Goal: Information Seeking & Learning: Check status

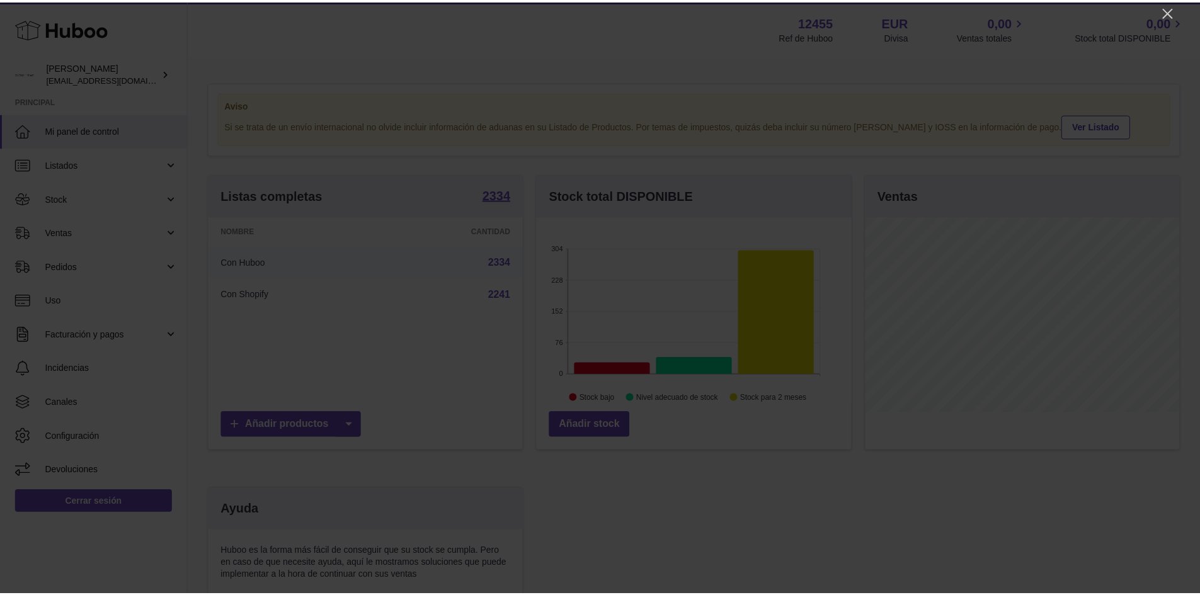
scroll to position [196, 317]
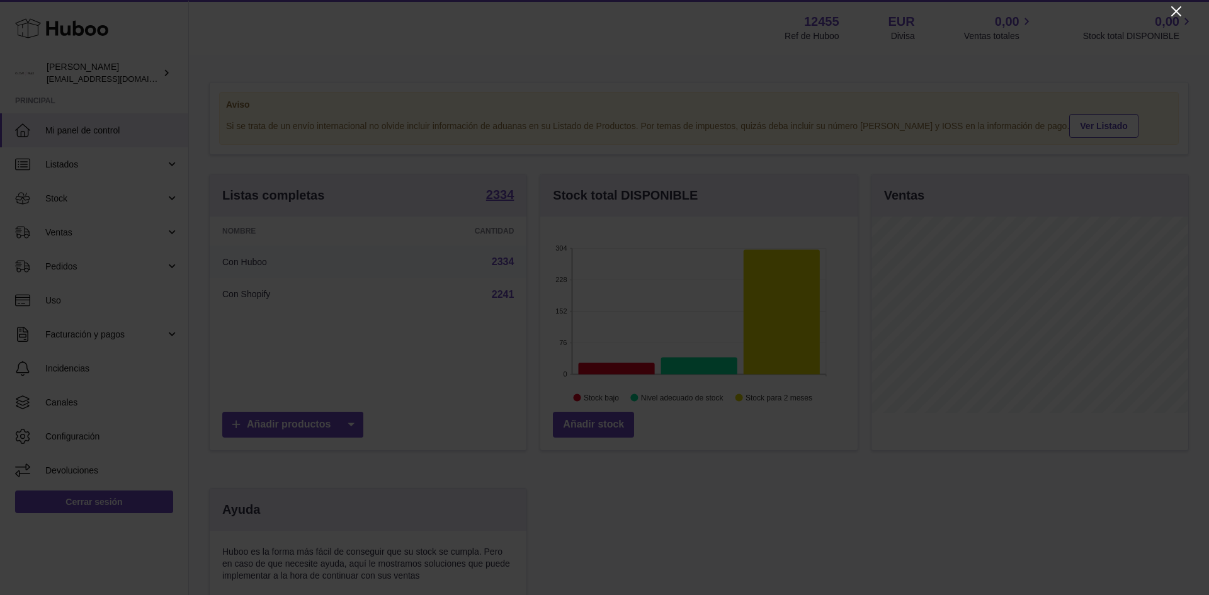
click at [1169, 11] on icon "Close" at bounding box center [1176, 11] width 15 height 15
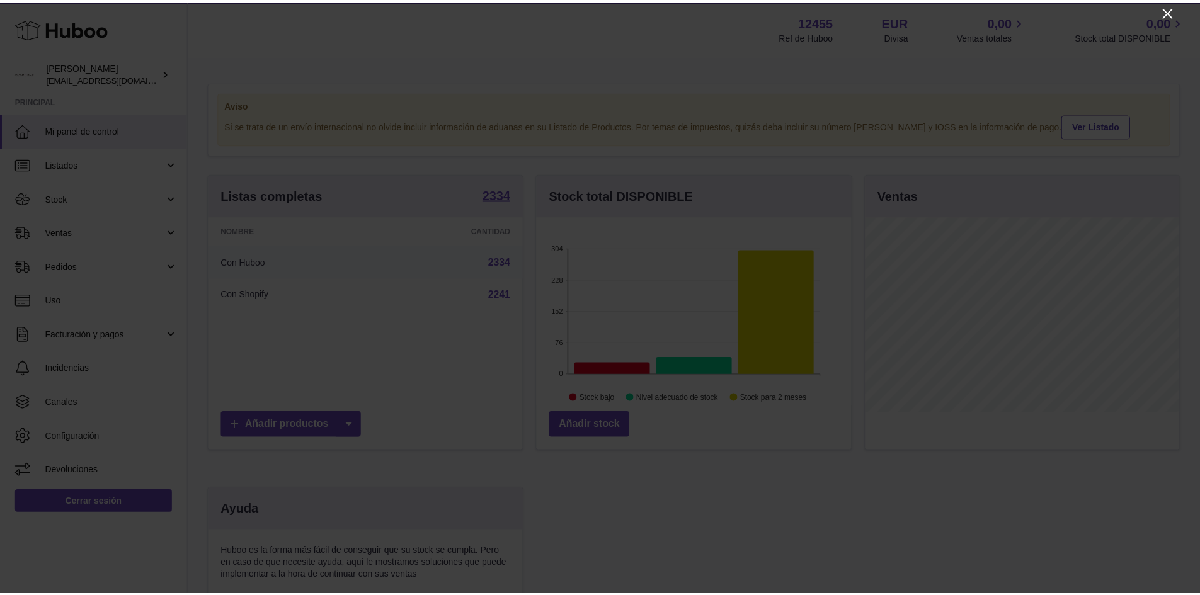
scroll to position [629570, 629453]
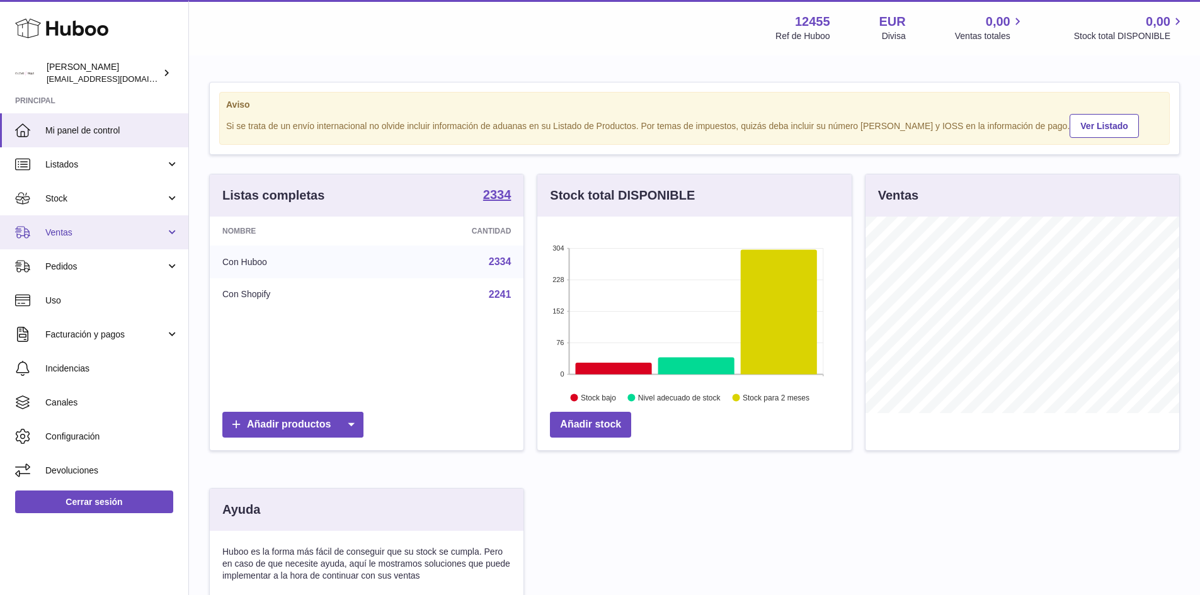
click at [70, 227] on span "Ventas" at bounding box center [105, 233] width 120 height 12
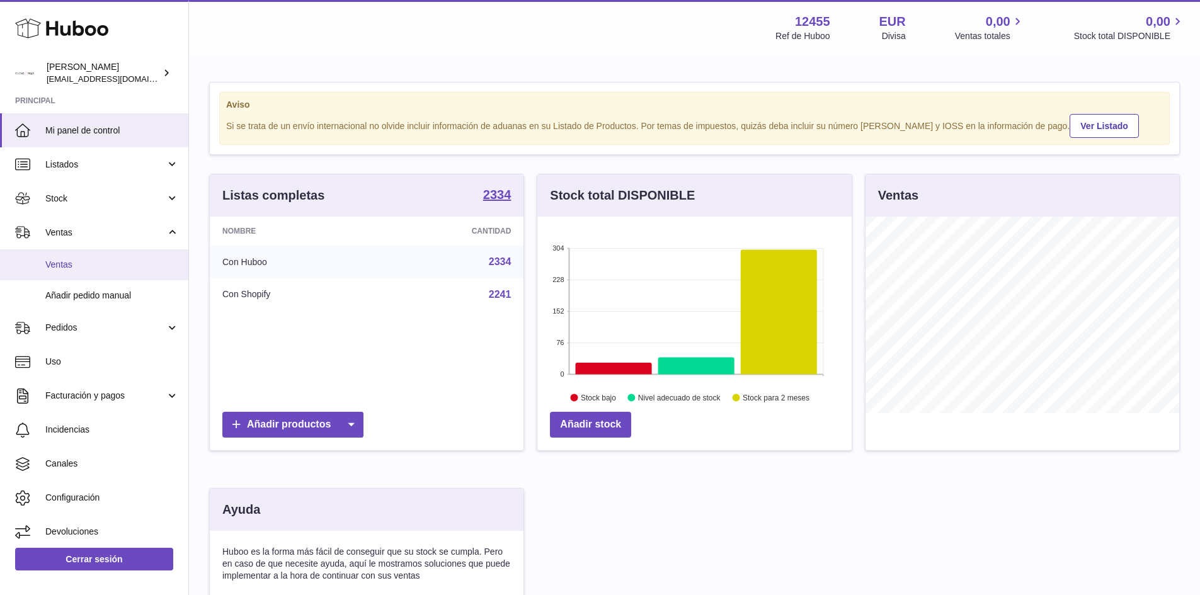
click at [73, 267] on span "Ventas" at bounding box center [112, 265] width 134 height 12
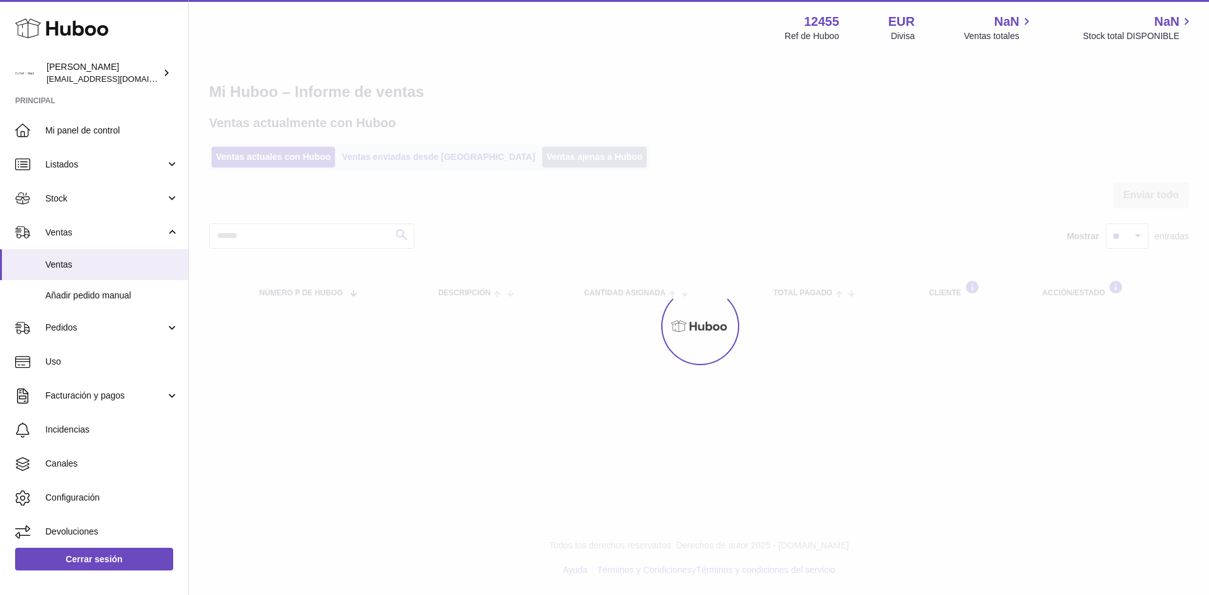
click at [542, 158] on link "Ventas ajenas a Huboo" at bounding box center [594, 157] width 105 height 21
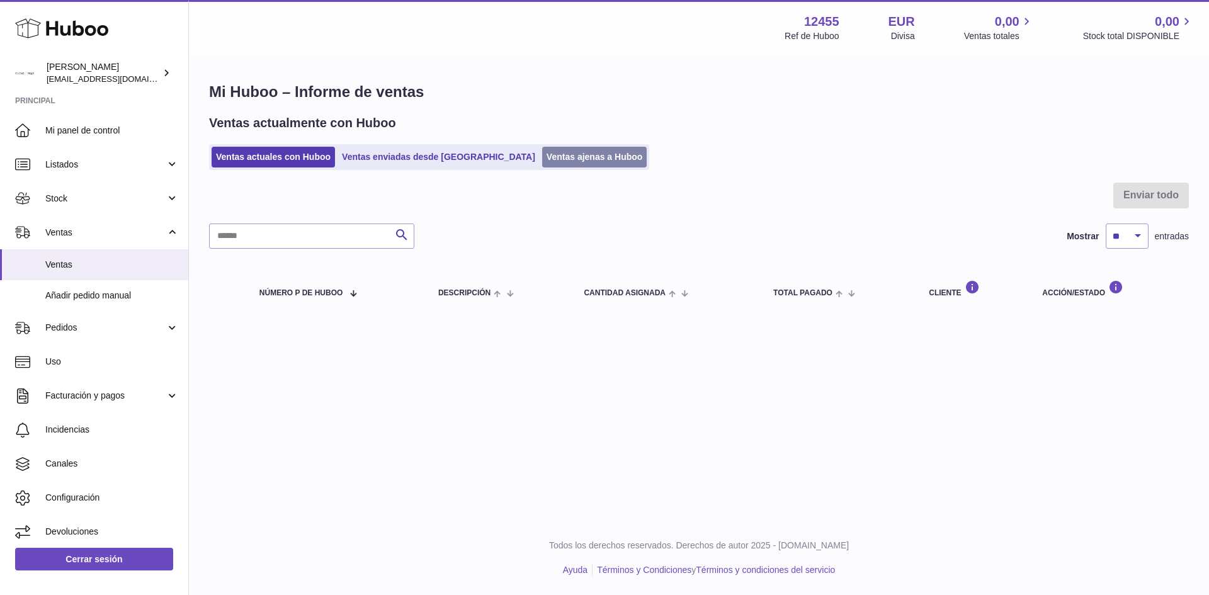
click at [542, 158] on link "Ventas ajenas a Huboo" at bounding box center [594, 157] width 105 height 21
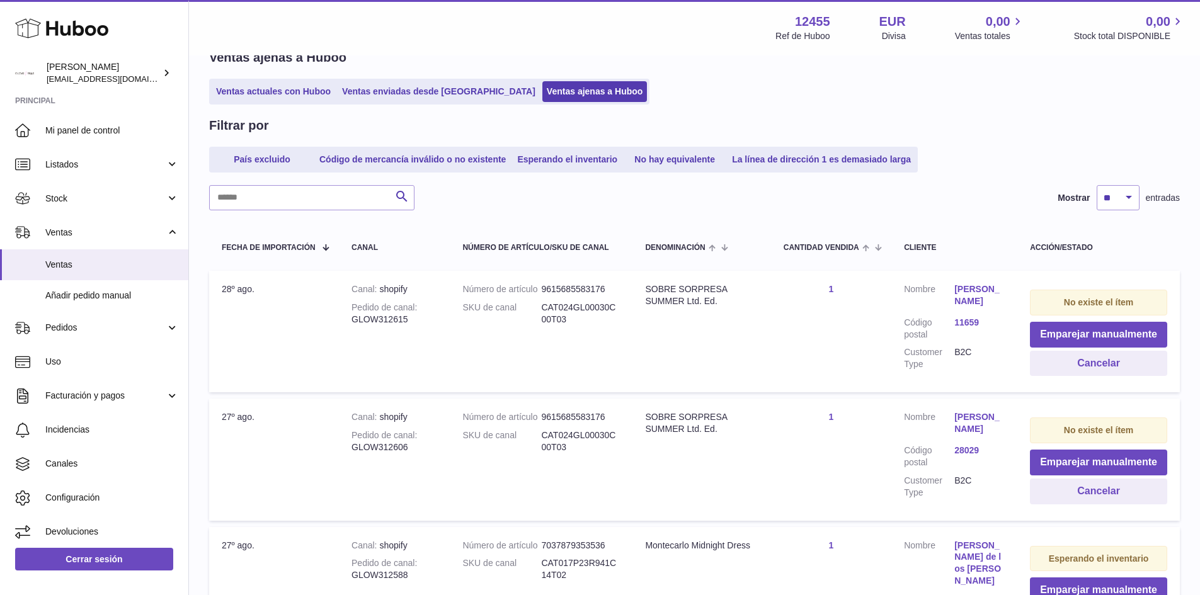
scroll to position [441, 0]
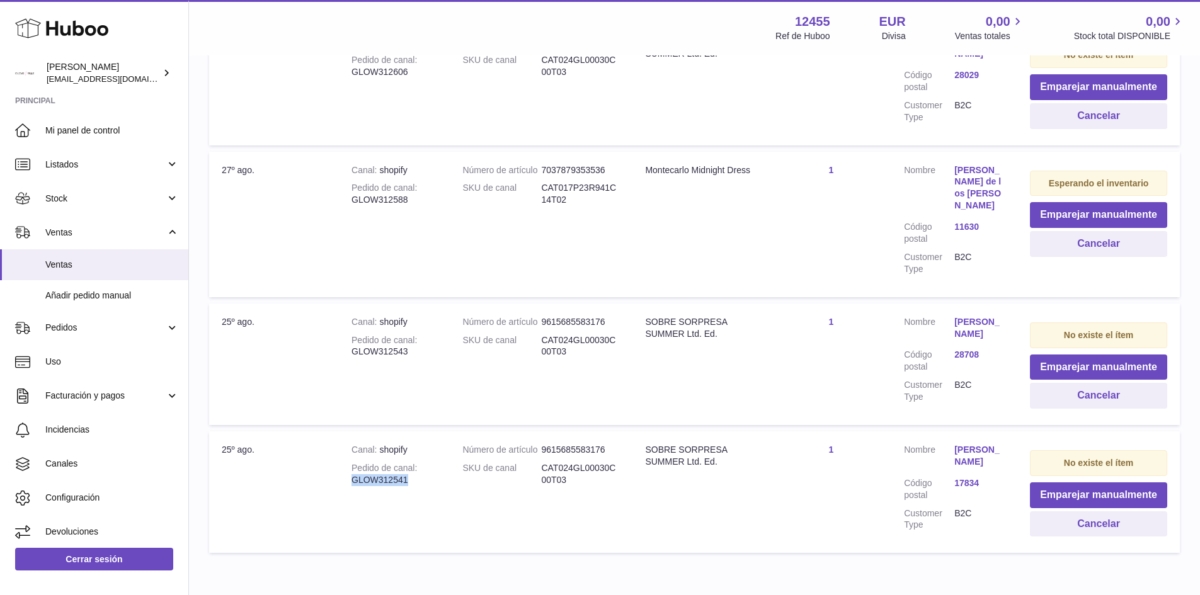
drag, startPoint x: 407, startPoint y: 494, endPoint x: 354, endPoint y: 492, distance: 52.9
click at [354, 486] on div "Pedido de canal GLOW312541" at bounding box center [394, 474] width 86 height 24
copy div "GLOW312541"
drag, startPoint x: 407, startPoint y: 365, endPoint x: 353, endPoint y: 363, distance: 54.2
click at [353, 358] on div "Pedido de canal GLOW312543" at bounding box center [394, 346] width 86 height 24
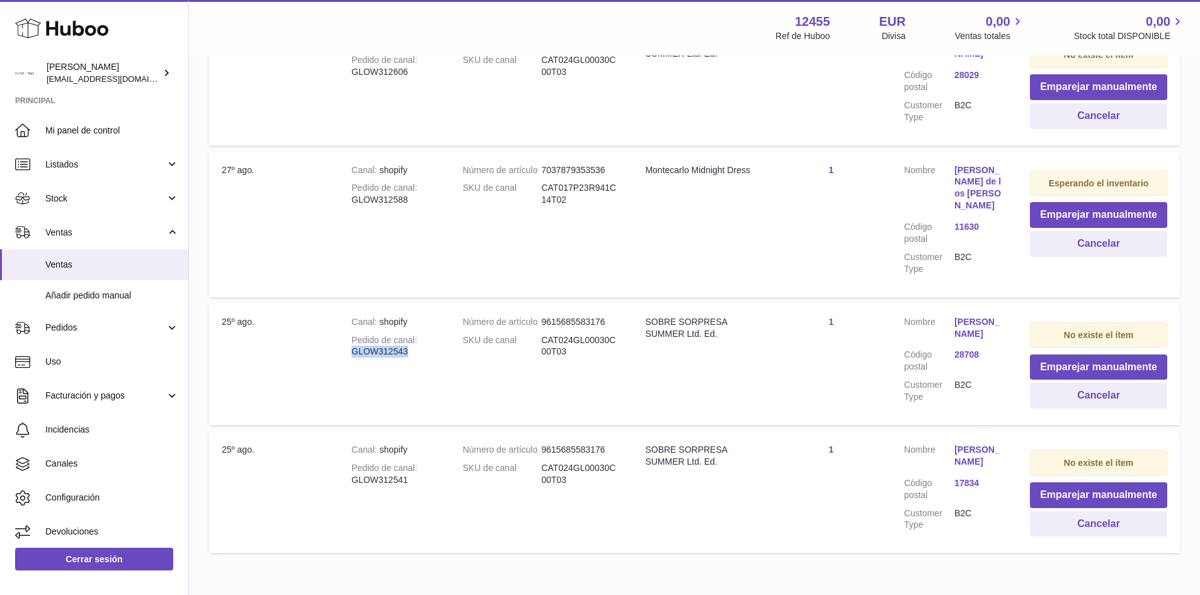
copy div "GLOW312543"
drag, startPoint x: 413, startPoint y: 214, endPoint x: 347, endPoint y: 214, distance: 66.1
click at [347, 214] on td "Canal shopify Pedido de canal GLOW312588" at bounding box center [394, 224] width 111 height 145
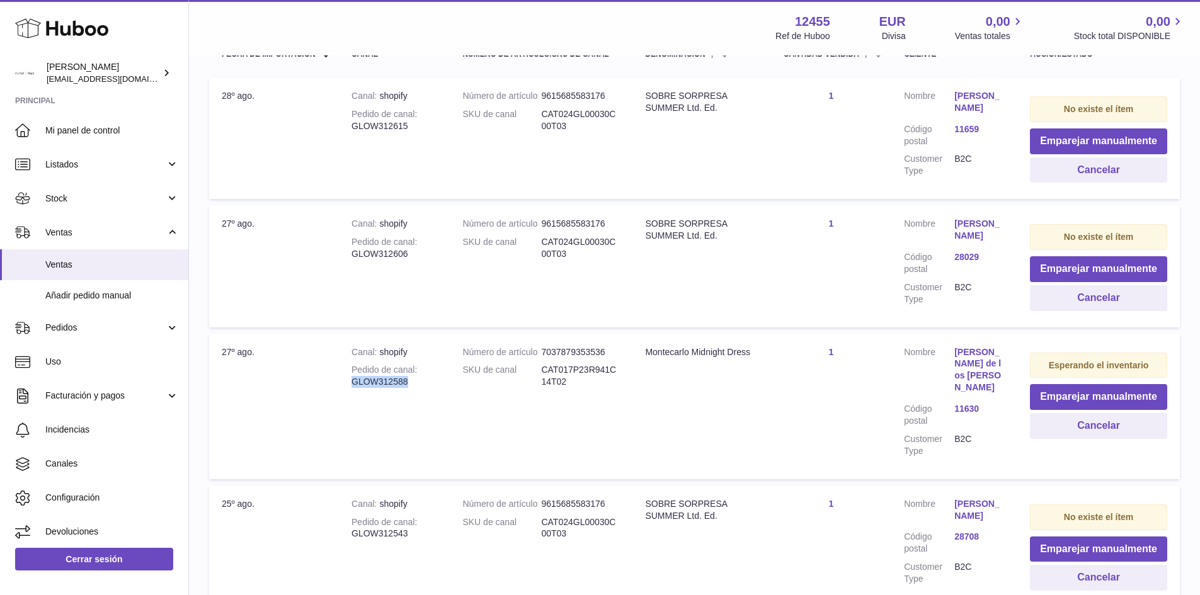
scroll to position [252, 0]
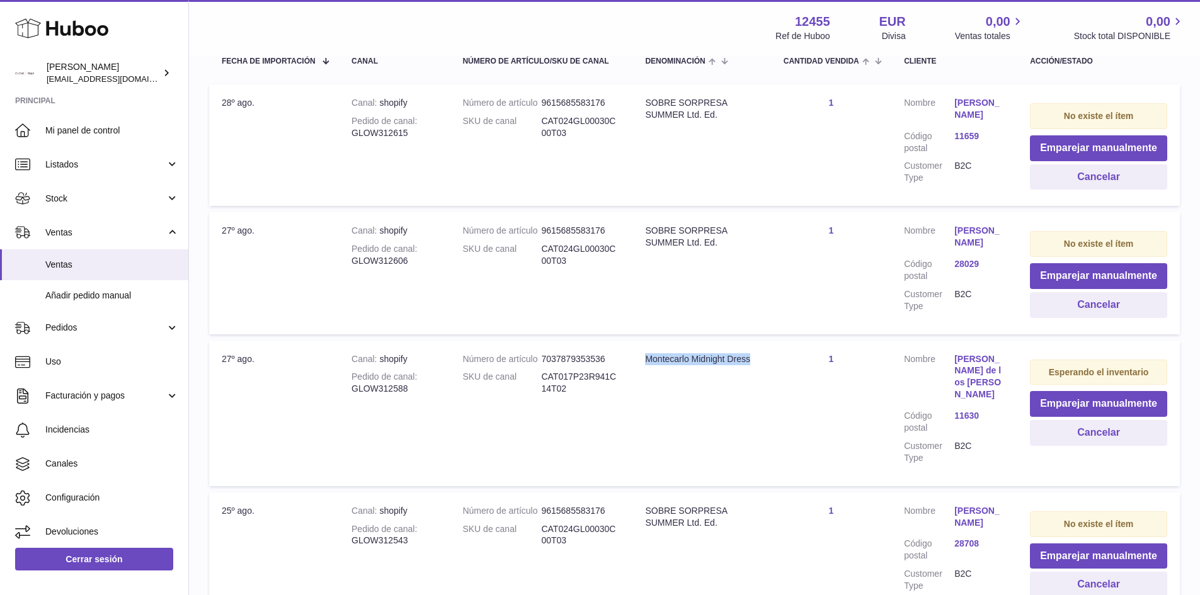
drag, startPoint x: 642, startPoint y: 372, endPoint x: 756, endPoint y: 384, distance: 114.0
click at [756, 384] on td "Denominación Montecarlo Midnight Dress" at bounding box center [701, 413] width 138 height 145
click at [717, 385] on td "Denominación Montecarlo Midnight Dress" at bounding box center [701, 413] width 138 height 145
drag, startPoint x: 583, startPoint y: 391, endPoint x: 450, endPoint y: 394, distance: 132.9
click at [450, 394] on td "Número de artículo 7037879353536 SKU de canal CAT017P23R941C14T02" at bounding box center [541, 413] width 183 height 145
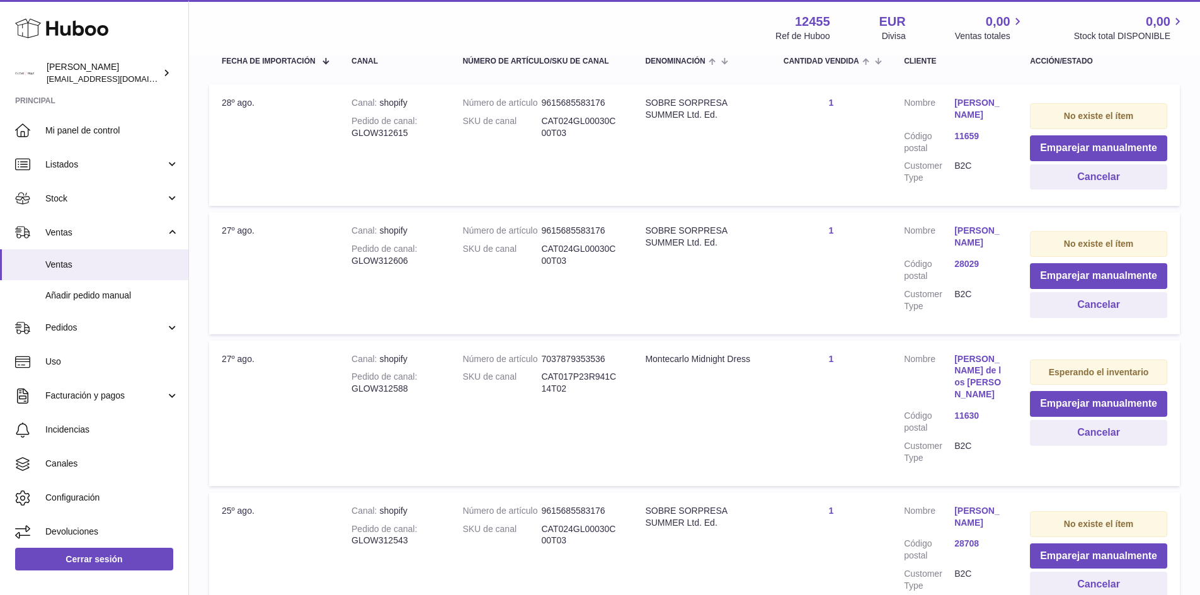
click at [574, 402] on dl "Número de artículo 7037879353536 SKU de canal CAT017P23R941C14T02" at bounding box center [540, 377] width 157 height 48
click at [556, 395] on dd "CAT017P23R941C14T02" at bounding box center [580, 383] width 79 height 24
drag, startPoint x: 581, startPoint y: 407, endPoint x: 346, endPoint y: 365, distance: 239.3
click at [346, 365] on tr "Fecha de importación 27º ago. Canal shopify Pedido de canal GLOW312588 Número d…" at bounding box center [694, 413] width 970 height 145
click at [391, 395] on div "Pedido de canal GLOW312588" at bounding box center [394, 383] width 86 height 24
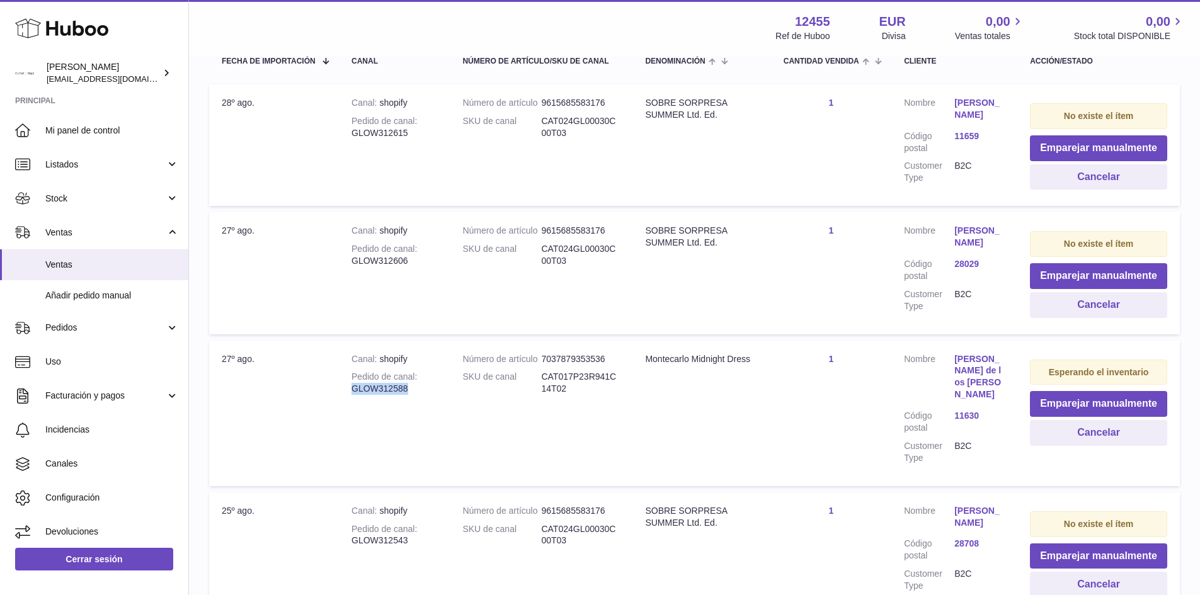
drag, startPoint x: 393, startPoint y: 399, endPoint x: 350, endPoint y: 399, distance: 42.8
click at [350, 399] on td "Canal shopify Pedido de canal GLOW312588" at bounding box center [394, 413] width 111 height 145
drag, startPoint x: 406, startPoint y: 263, endPoint x: 344, endPoint y: 266, distance: 61.8
click at [342, 266] on td "Canal shopify Pedido de canal GLOW312606" at bounding box center [394, 273] width 111 height 122
click at [387, 264] on div "Pedido de canal GLOW312606" at bounding box center [394, 255] width 86 height 24
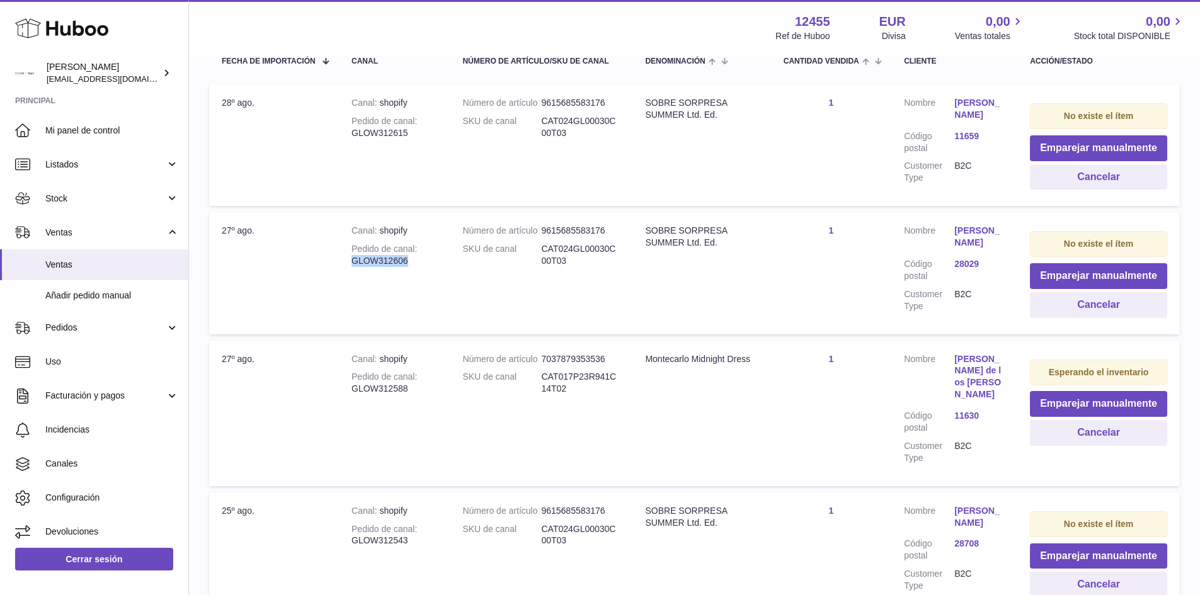
drag, startPoint x: 416, startPoint y: 264, endPoint x: 350, endPoint y: 264, distance: 65.5
click at [350, 264] on td "Canal shopify Pedido de canal GLOW312606" at bounding box center [394, 273] width 111 height 122
copy div "GLOW312606"
drag, startPoint x: 405, startPoint y: 134, endPoint x: 351, endPoint y: 138, distance: 53.7
click at [351, 138] on div "Pedido de canal GLOW312615" at bounding box center [394, 127] width 86 height 24
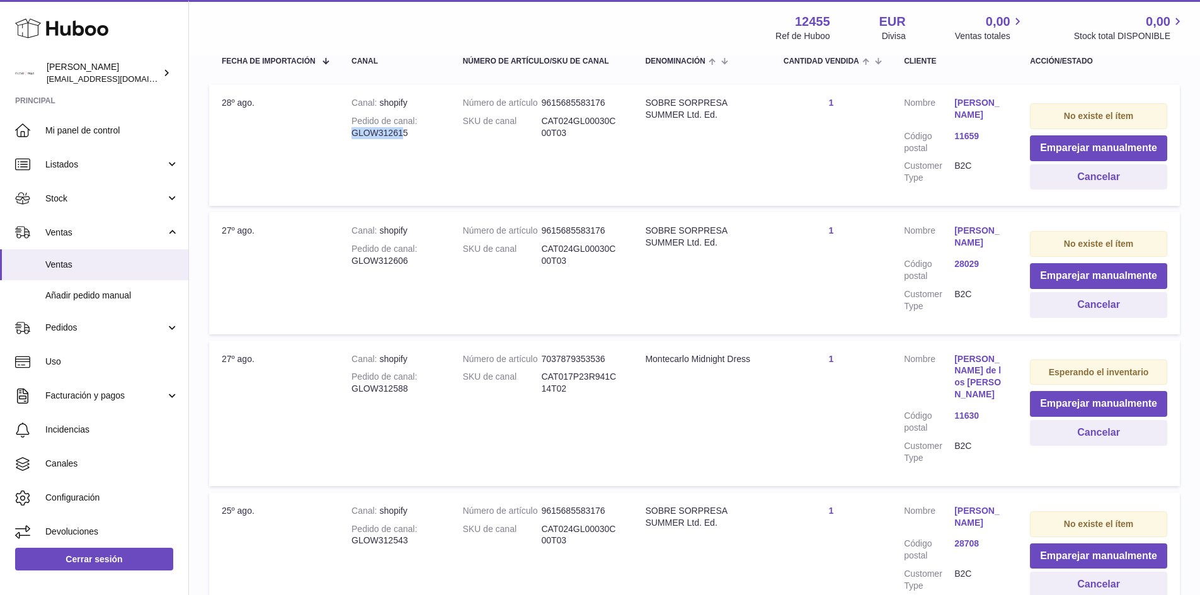
click at [355, 132] on div "Pedido de canal GLOW312615" at bounding box center [394, 127] width 86 height 24
drag, startPoint x: 351, startPoint y: 135, endPoint x: 411, endPoint y: 137, distance: 59.8
click at [411, 137] on td "Canal shopify Pedido de canal GLOW312615" at bounding box center [394, 145] width 111 height 122
copy div "GLOW312615"
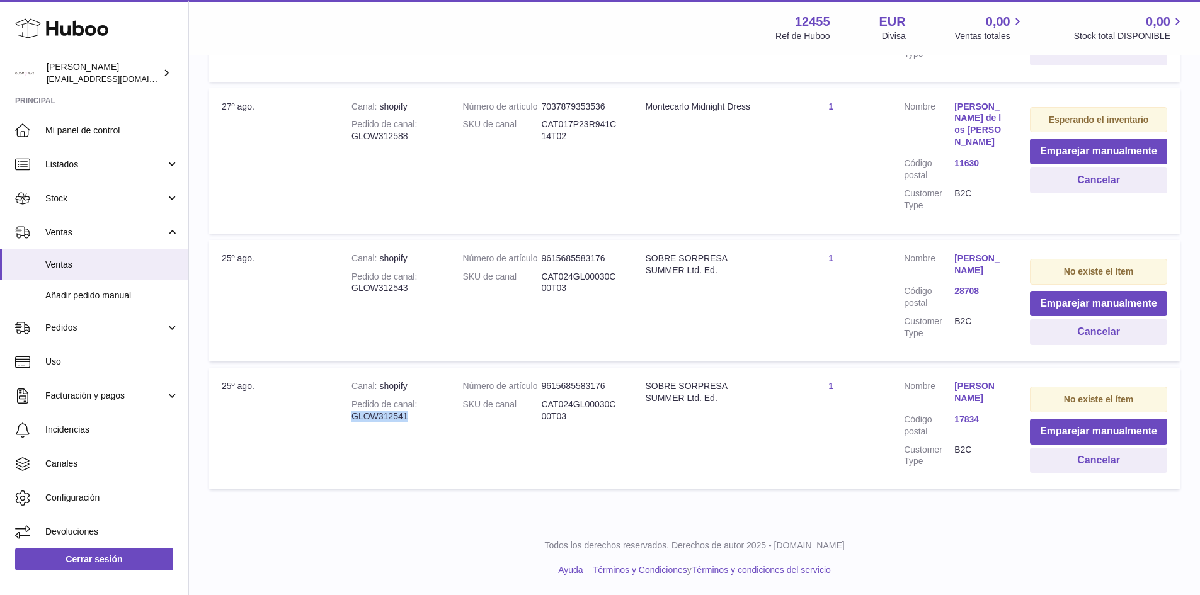
drag, startPoint x: 409, startPoint y: 418, endPoint x: 353, endPoint y: 415, distance: 56.8
click at [353, 415] on div "Pedido de canal GLOW312541" at bounding box center [394, 411] width 86 height 24
copy div "GLOW312541"
drag, startPoint x: 407, startPoint y: 287, endPoint x: 352, endPoint y: 290, distance: 54.9
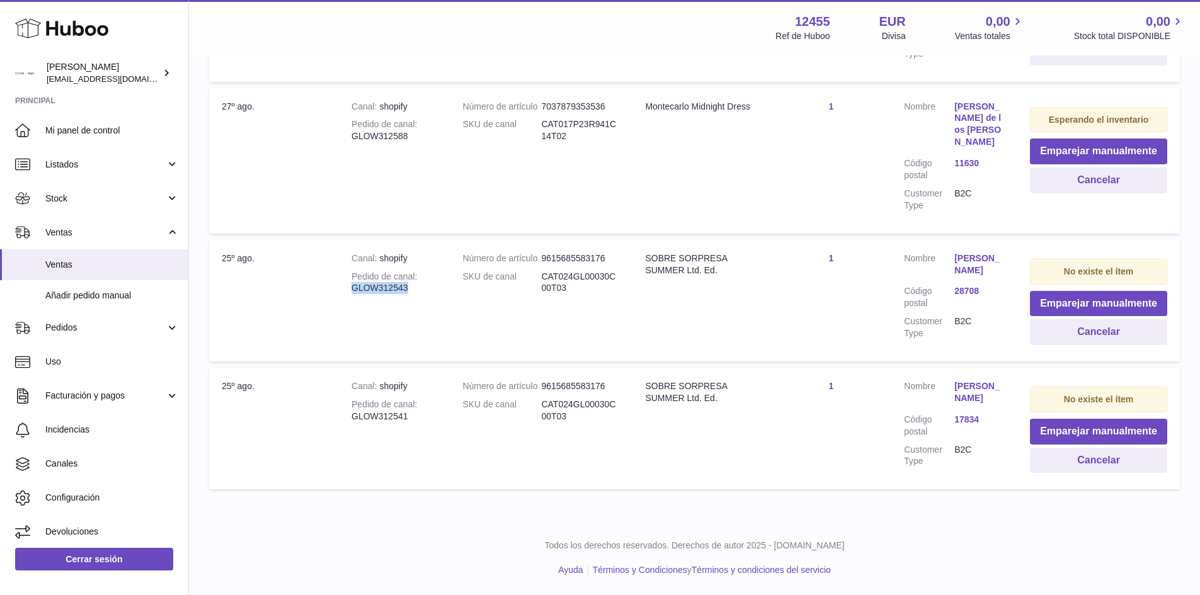
click at [352, 290] on div "Pedido de canal GLOW312543" at bounding box center [394, 283] width 86 height 24
copy div "GLOW312543"
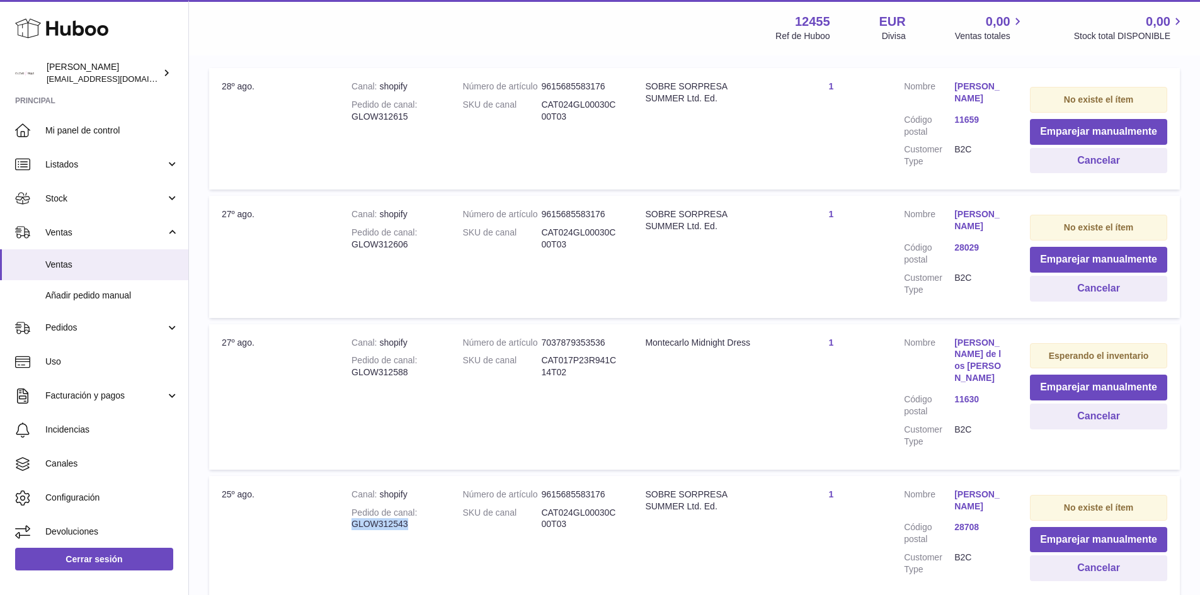
scroll to position [265, 0]
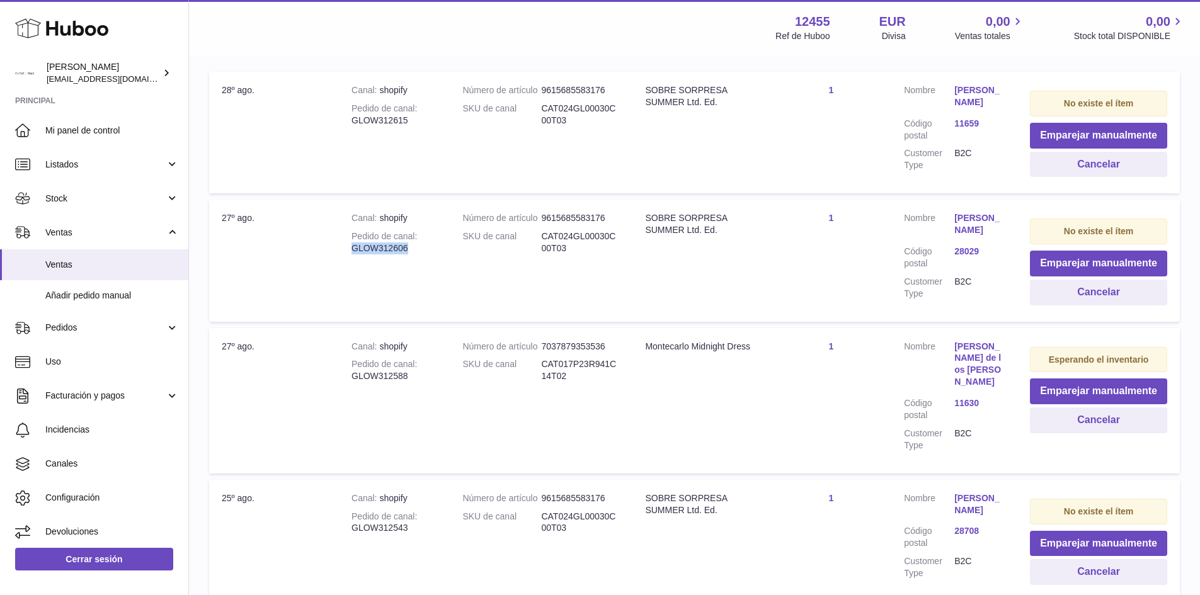
drag, startPoint x: 411, startPoint y: 249, endPoint x: 352, endPoint y: 249, distance: 58.6
click at [352, 249] on div "Pedido de canal GLOW312606" at bounding box center [394, 242] width 86 height 24
copy div "GLOW312606"
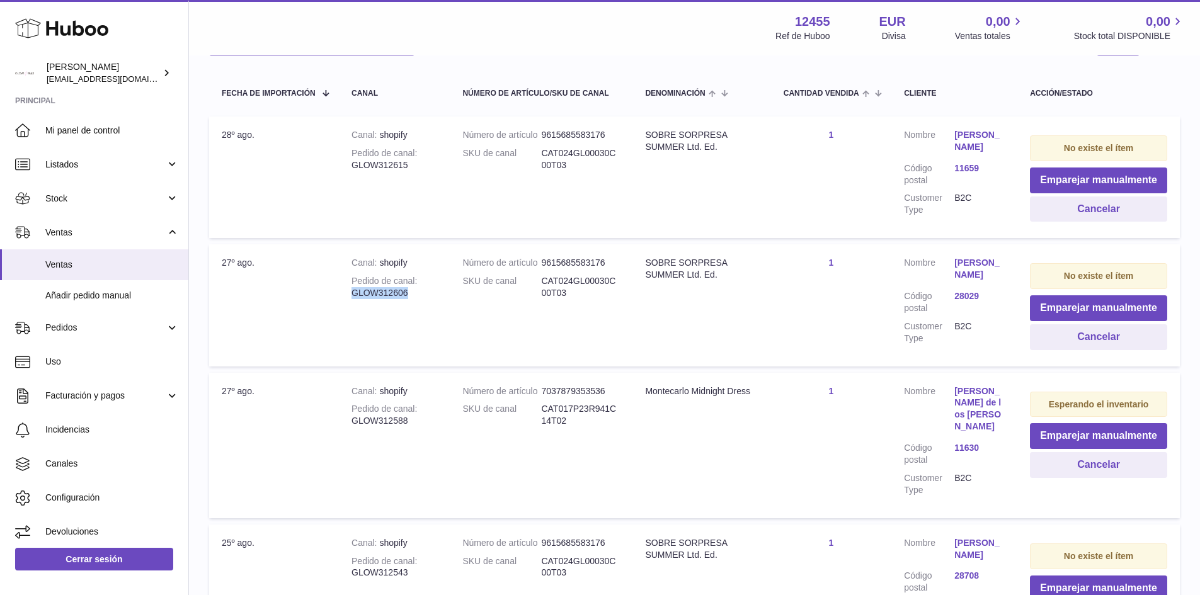
scroll to position [76, 0]
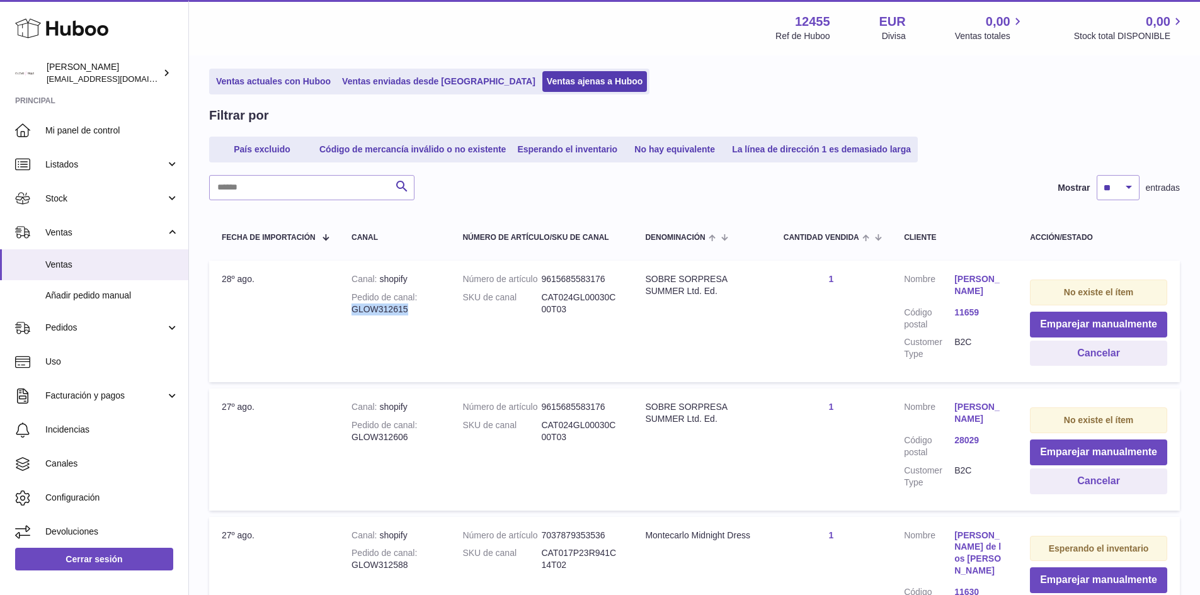
drag, startPoint x: 406, startPoint y: 311, endPoint x: 355, endPoint y: 312, distance: 51.6
click at [355, 312] on div "Pedido de canal GLOW312615" at bounding box center [394, 304] width 86 height 24
copy div "GLOW312615"
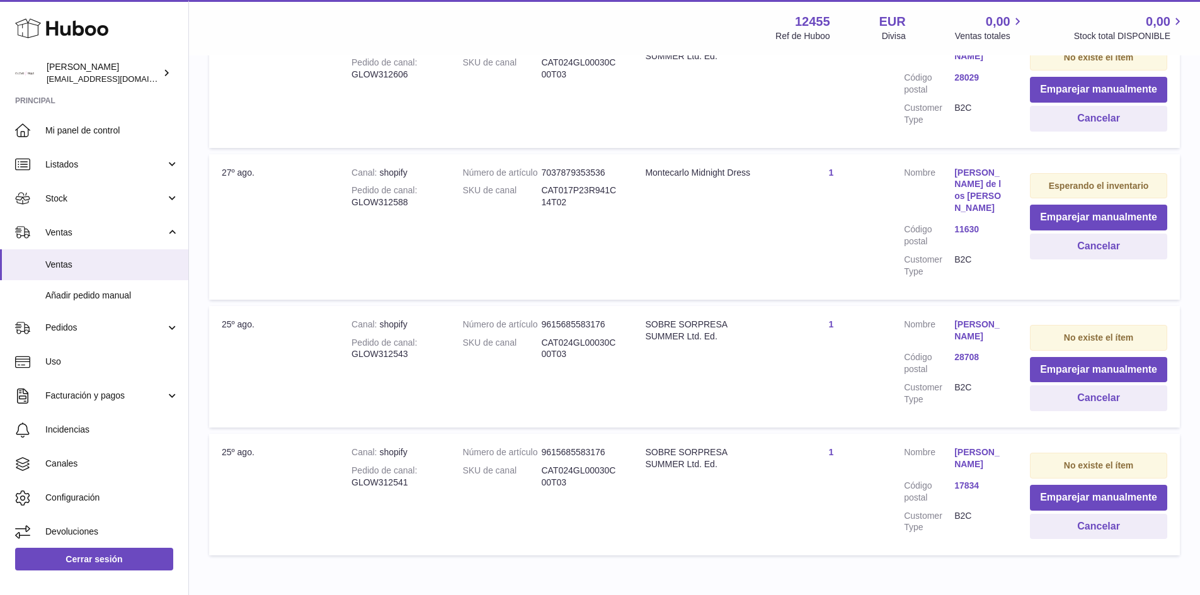
scroll to position [441, 0]
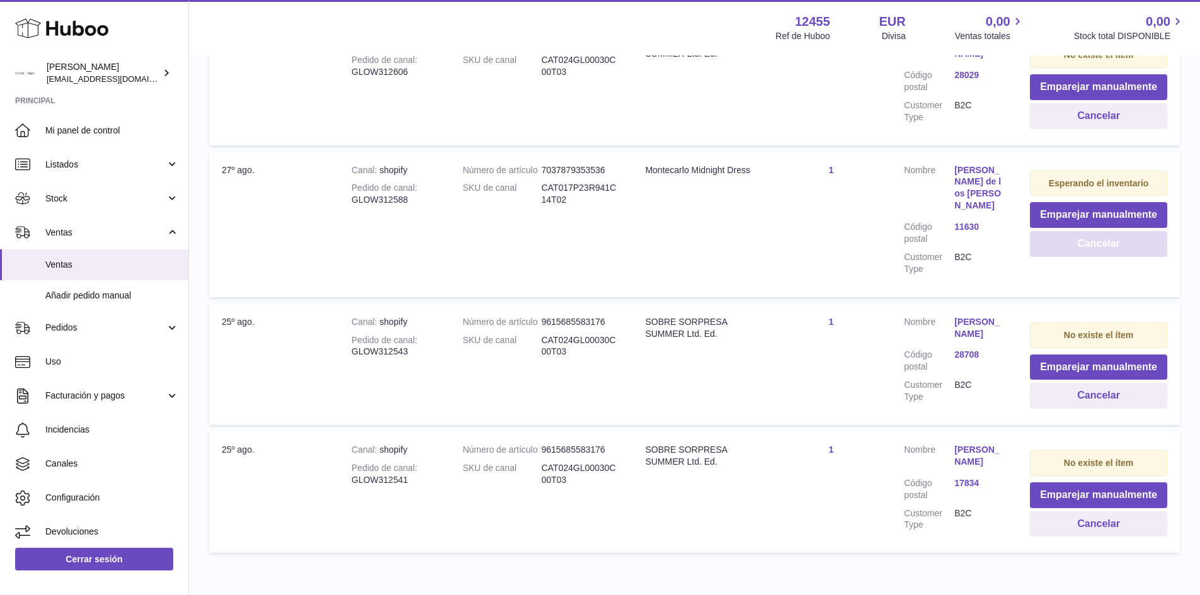
click at [1096, 257] on button "Cancelar" at bounding box center [1098, 244] width 137 height 26
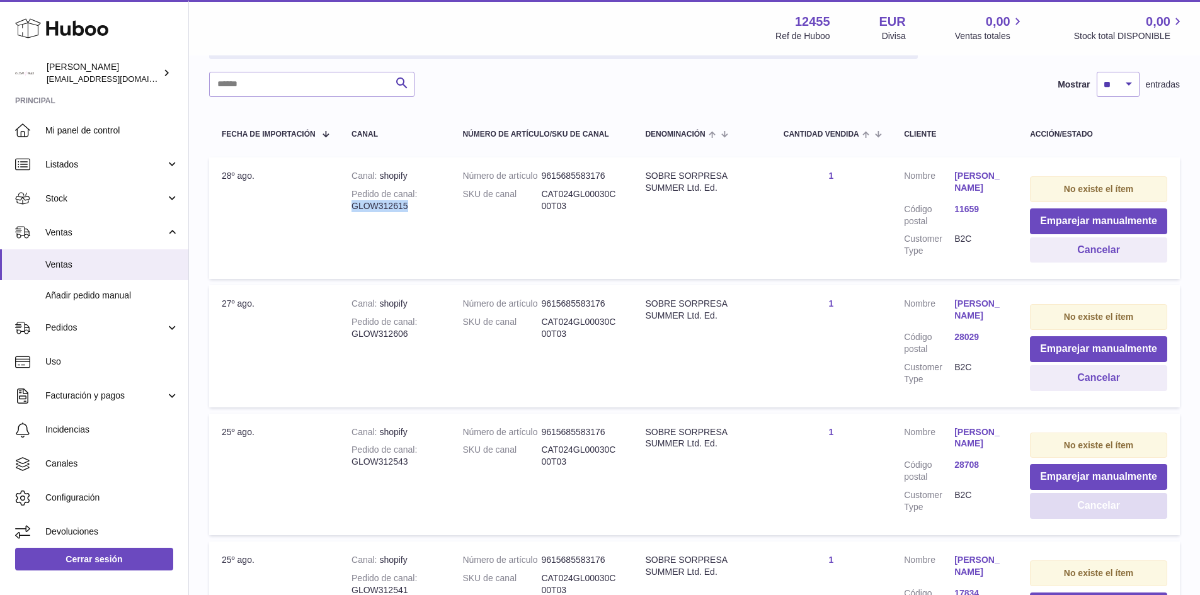
scroll to position [0, 0]
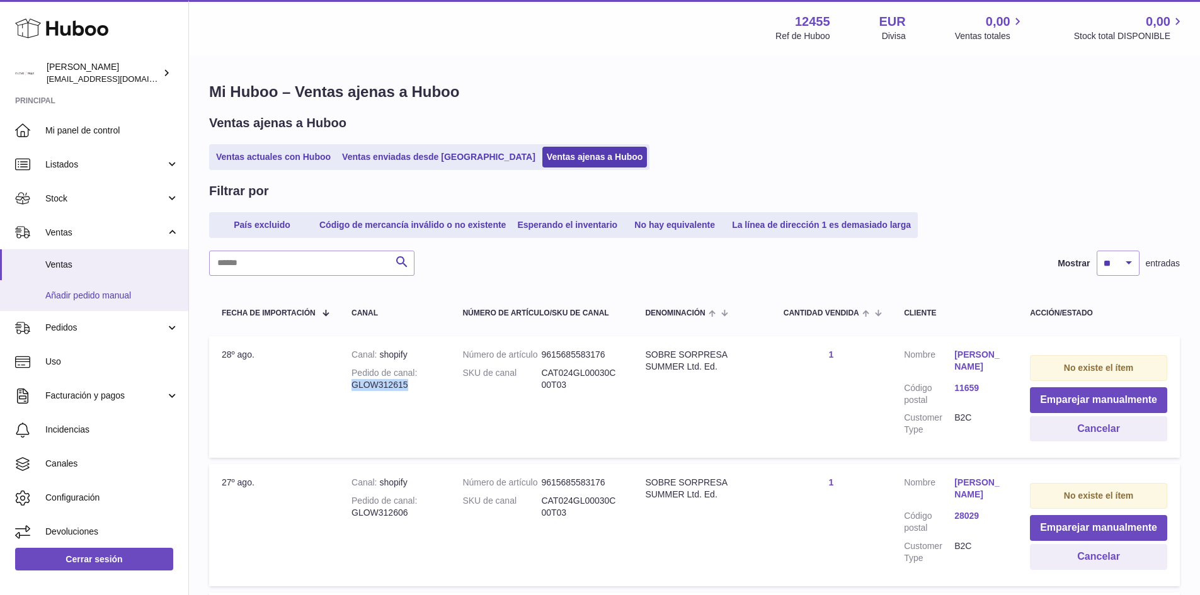
click at [100, 295] on span "Añadir pedido manual" at bounding box center [112, 296] width 134 height 12
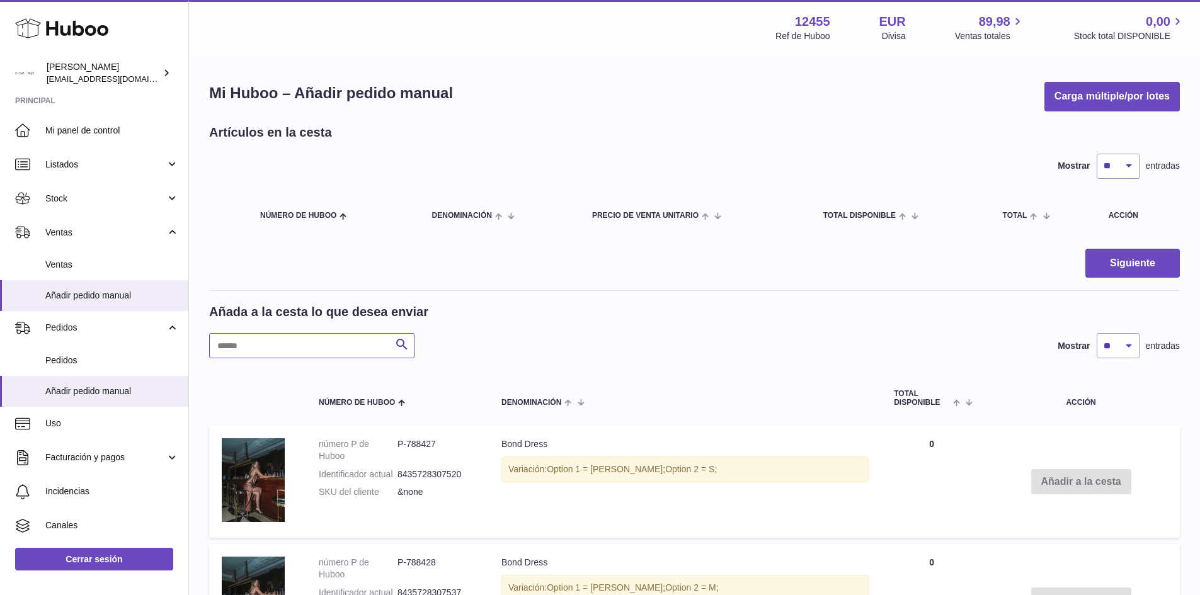
drag, startPoint x: 256, startPoint y: 343, endPoint x: 259, endPoint y: 355, distance: 11.6
click at [257, 346] on input "text" at bounding box center [311, 345] width 205 height 25
click at [259, 355] on input "text" at bounding box center [311, 345] width 205 height 25
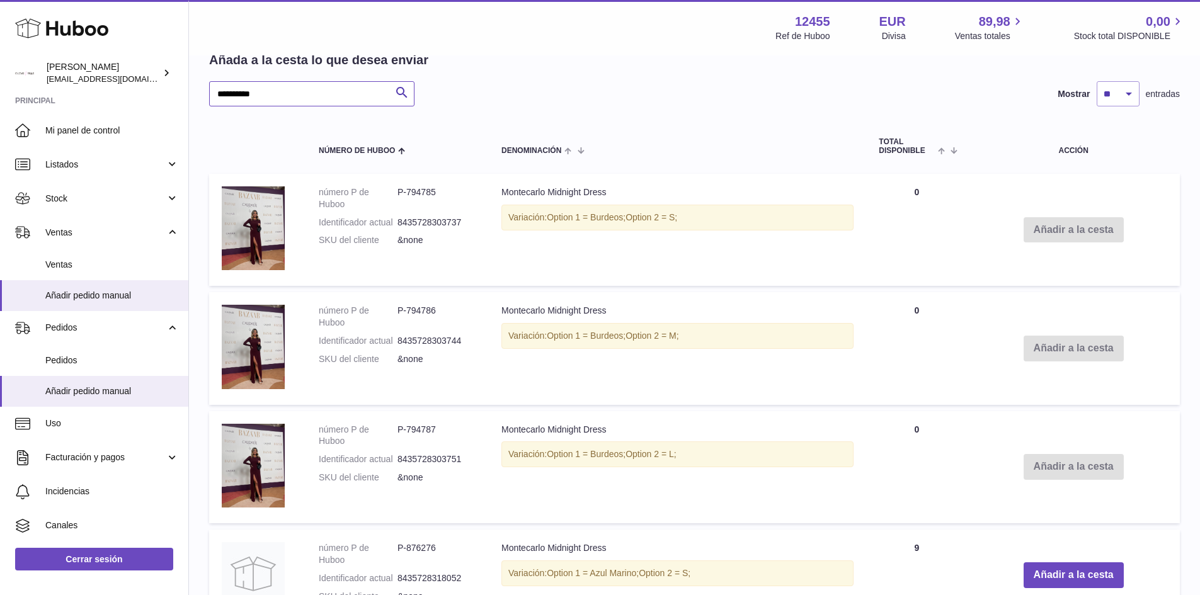
scroll to position [609, 0]
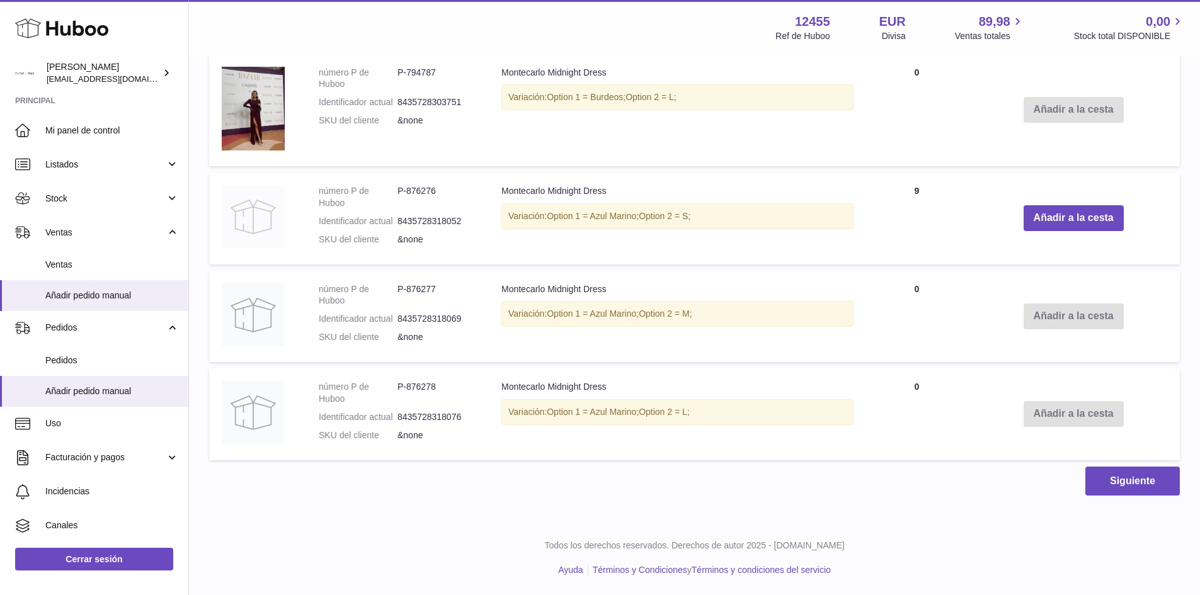
type input "**********"
drag, startPoint x: 722, startPoint y: 221, endPoint x: 357, endPoint y: 208, distance: 364.9
click at [357, 208] on tr "número P de Huboo P-876276 Identificador actual 8435728318052 SKU del cliente &…" at bounding box center [694, 219] width 970 height 92
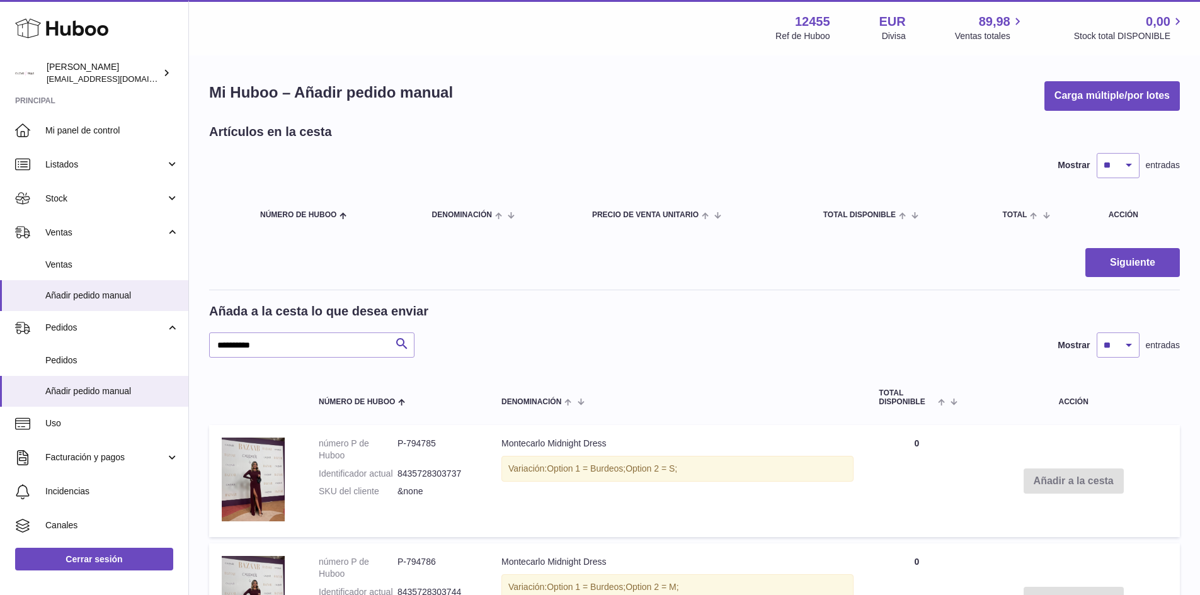
scroll to position [0, 0]
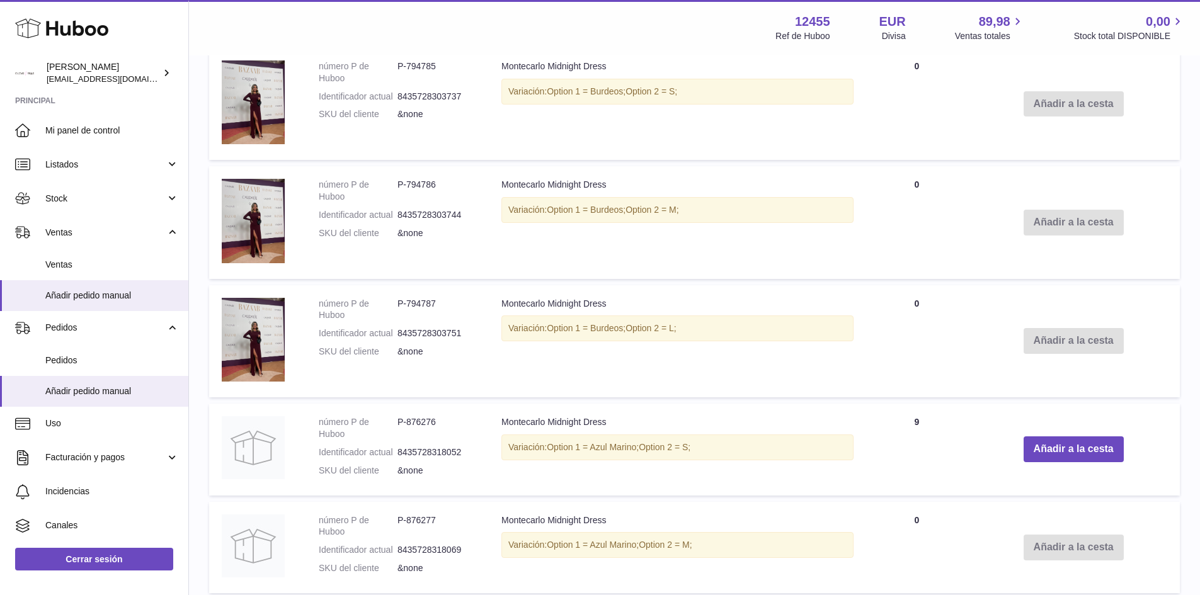
click at [628, 338] on div "Variación: Option 1 = Burdeos; Option 2 = L;" at bounding box center [677, 329] width 352 height 26
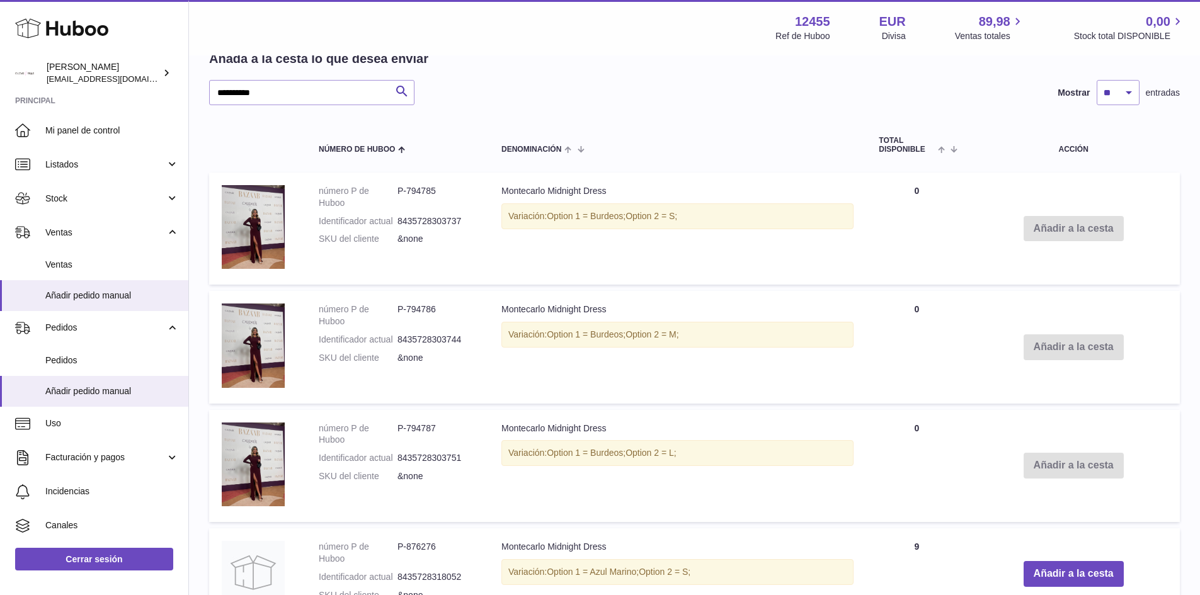
scroll to position [252, 0]
drag, startPoint x: 511, startPoint y: 212, endPoint x: 729, endPoint y: 215, distance: 217.3
click at [729, 215] on div "Variación: Option 1 = Burdeos; Option 2 = S;" at bounding box center [677, 218] width 352 height 26
click at [677, 218] on span "Option 2 = S;" at bounding box center [651, 217] width 52 height 10
drag, startPoint x: 680, startPoint y: 218, endPoint x: 491, endPoint y: 222, distance: 189.0
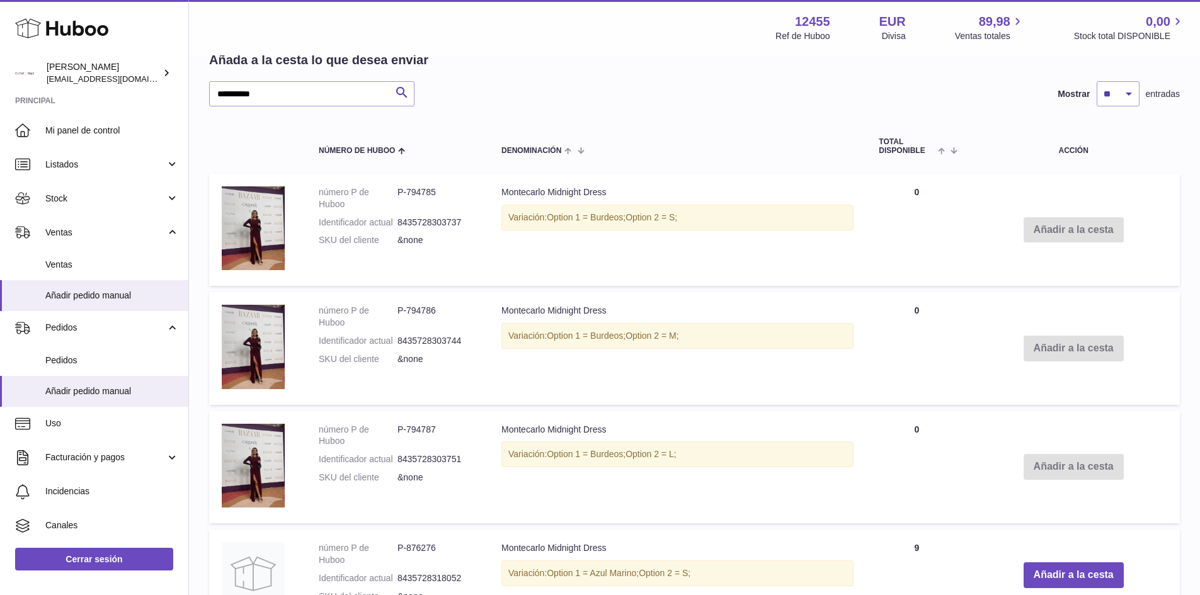
click at [491, 222] on td "Montecarlo Midnight Dress Variación: Option 1 = Burdeos; Option 2 = S;" at bounding box center [677, 230] width 377 height 112
click at [516, 219] on div "Variación: Option 1 = Burdeos; Option 2 = S;" at bounding box center [677, 218] width 352 height 26
drag, startPoint x: 509, startPoint y: 217, endPoint x: 706, endPoint y: 212, distance: 197.2
click at [706, 212] on div "Variación: Option 1 = Burdeos; Option 2 = S;" at bounding box center [677, 218] width 352 height 26
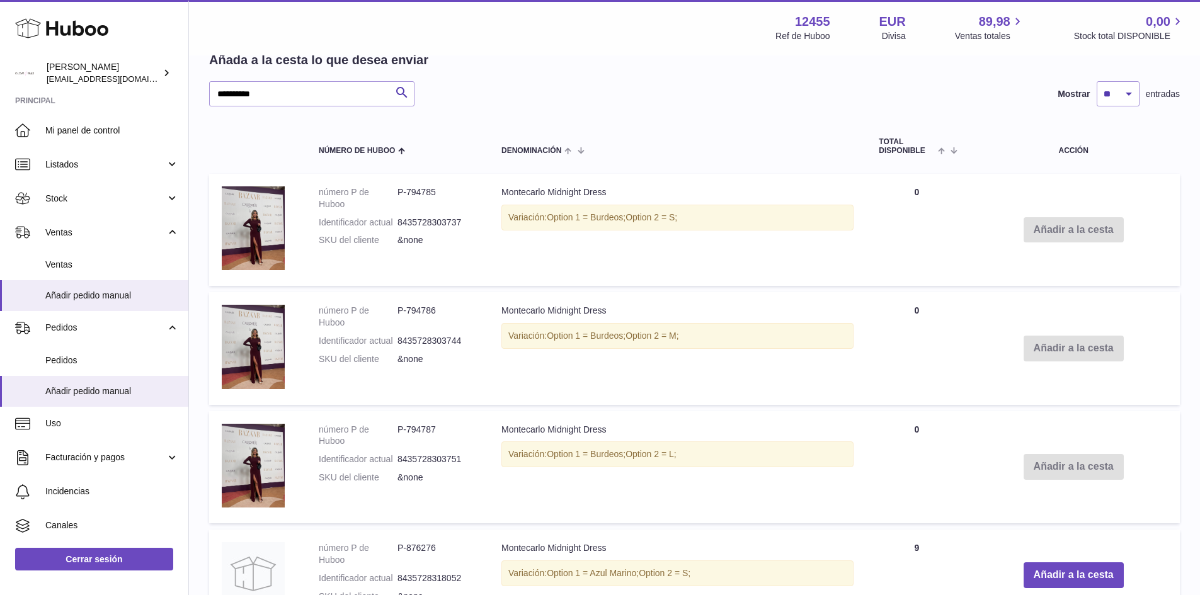
drag, startPoint x: 706, startPoint y: 212, endPoint x: 520, endPoint y: 219, distance: 186.6
click at [520, 219] on div "Variación: Option 1 = Burdeos; Option 2 = S;" at bounding box center [677, 218] width 352 height 26
click at [506, 219] on div "Variación: Option 1 = Burdeos; Option 2 = S;" at bounding box center [677, 218] width 352 height 26
drag, startPoint x: 521, startPoint y: 219, endPoint x: 684, endPoint y: 219, distance: 163.1
click at [684, 219] on div "Variación: Option 1 = Burdeos; Option 2 = S;" at bounding box center [677, 218] width 352 height 26
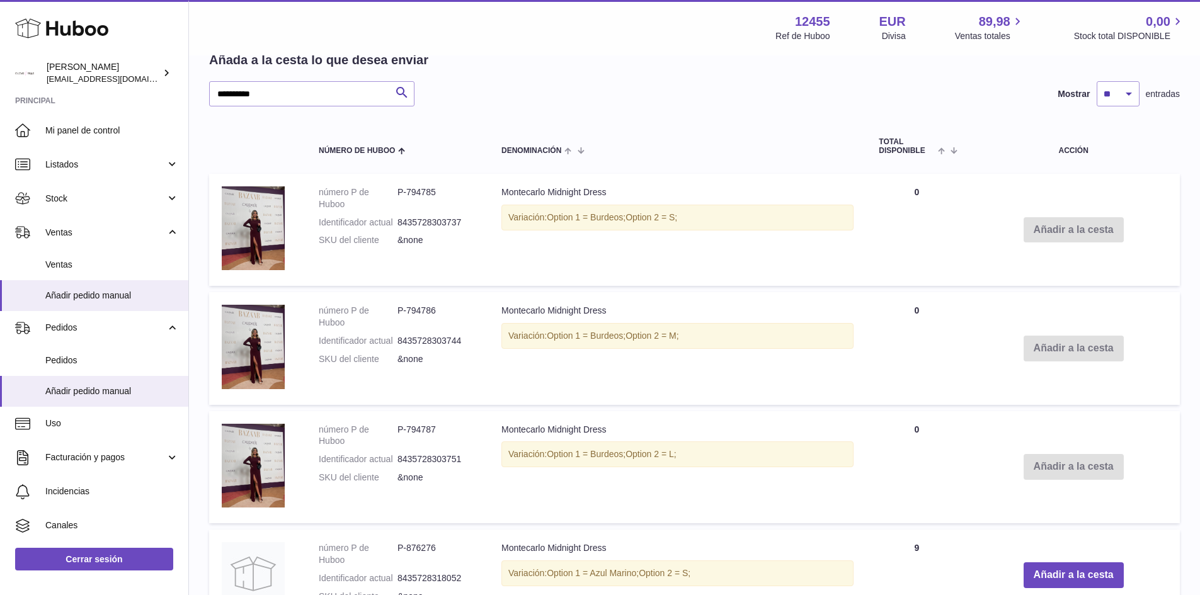
click at [685, 218] on div "Variación: Option 1 = Burdeos; Option 2 = S;" at bounding box center [677, 218] width 352 height 26
drag, startPoint x: 685, startPoint y: 218, endPoint x: 521, endPoint y: 218, distance: 163.7
click at [521, 218] on div "Variación: Option 1 = Burdeos; Option 2 = S;" at bounding box center [677, 218] width 352 height 26
click at [507, 218] on div "Variación: Option 1 = Burdeos; Option 2 = S;" at bounding box center [677, 218] width 352 height 26
drag, startPoint x: 567, startPoint y: 212, endPoint x: 699, endPoint y: 212, distance: 132.3
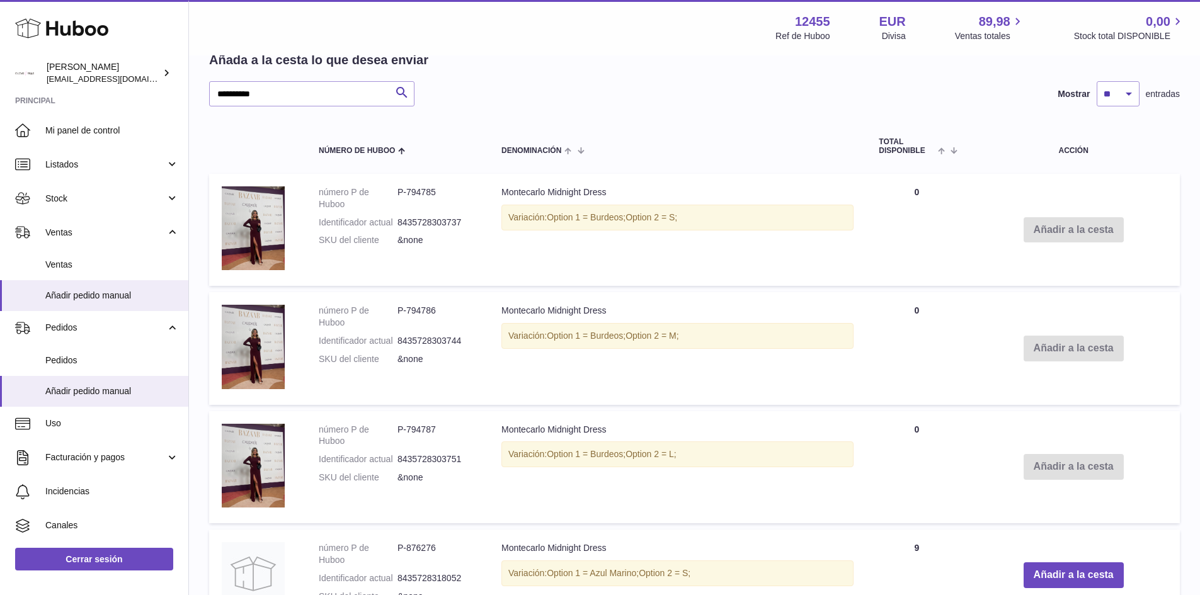
click at [699, 212] on div "Variación: Option 1 = Burdeos; Option 2 = S;" at bounding box center [677, 218] width 352 height 26
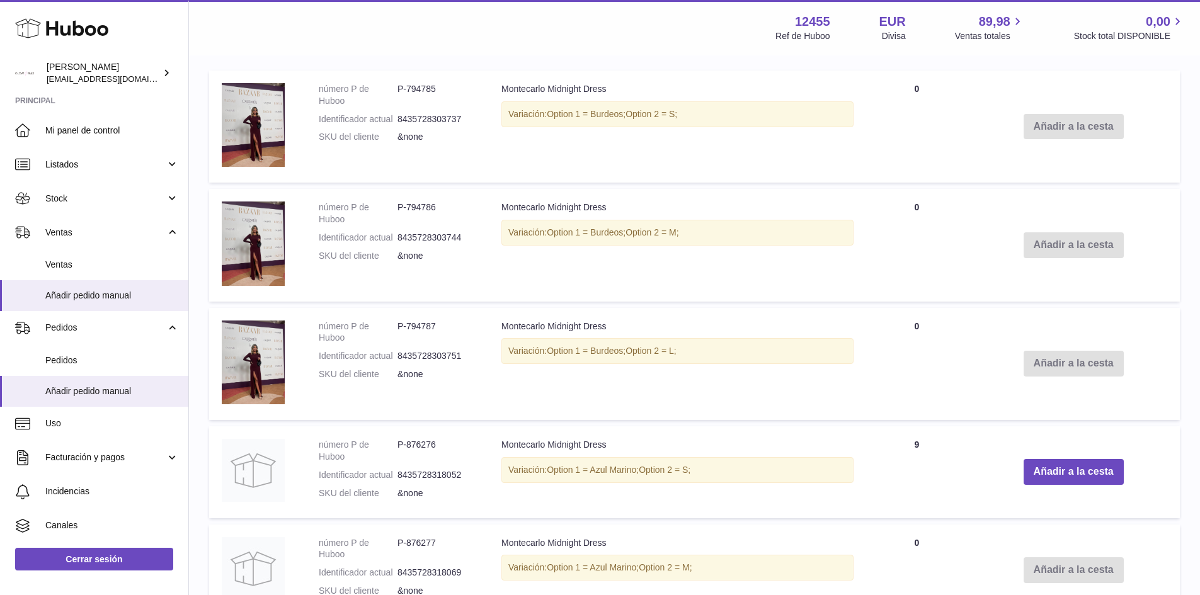
scroll to position [294, 0]
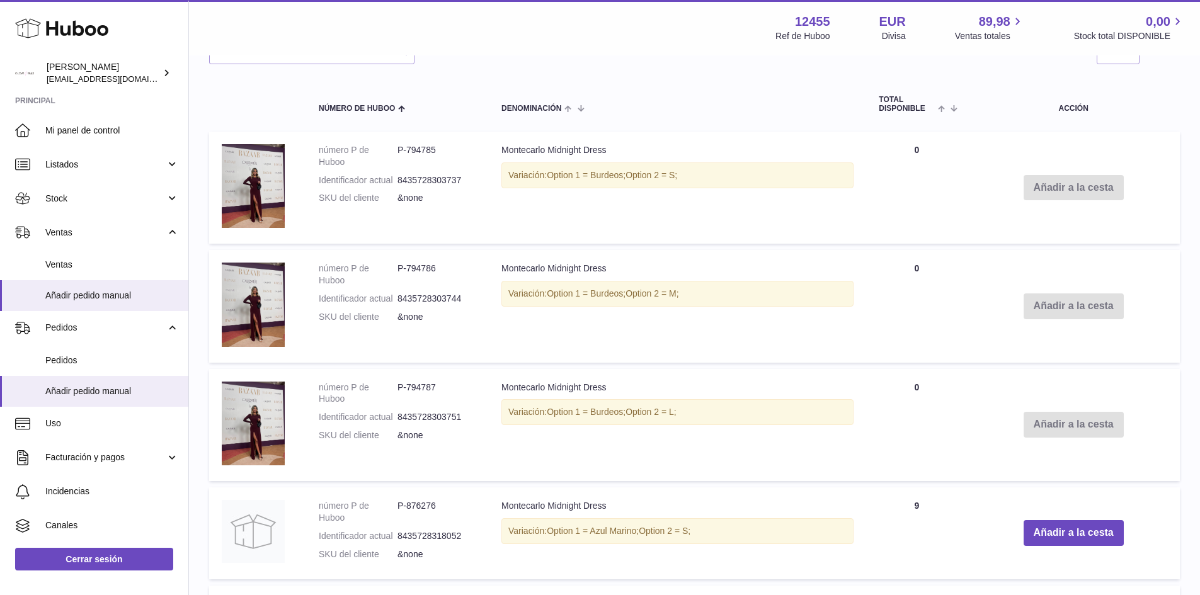
click at [608, 174] on span "Option 1 = Burdeos;" at bounding box center [586, 175] width 79 height 10
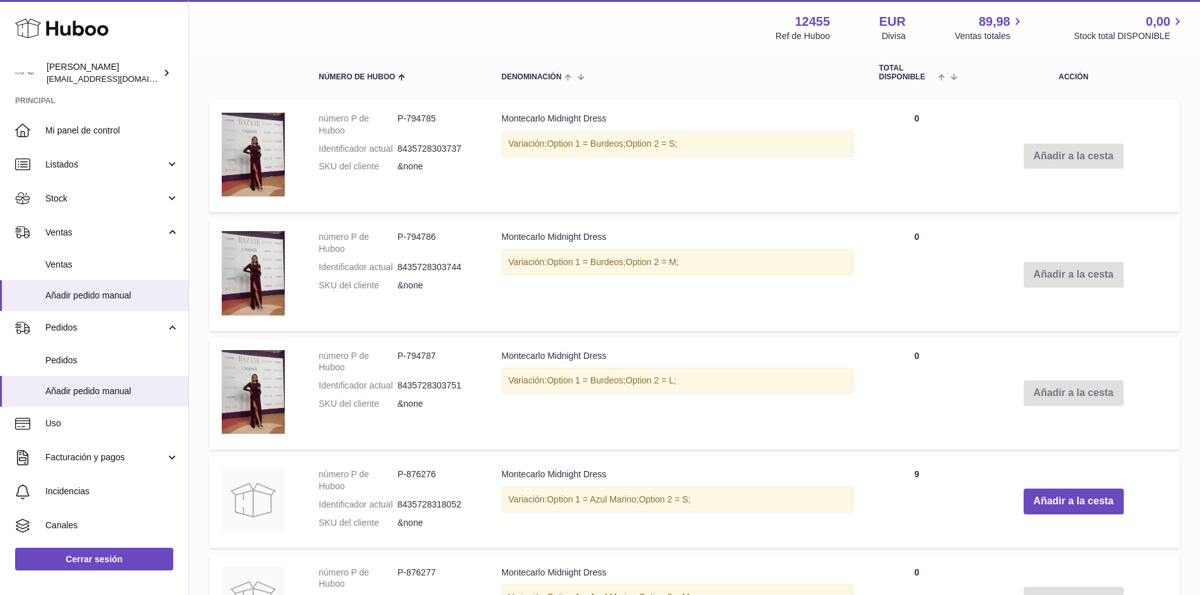
scroll to position [483, 0]
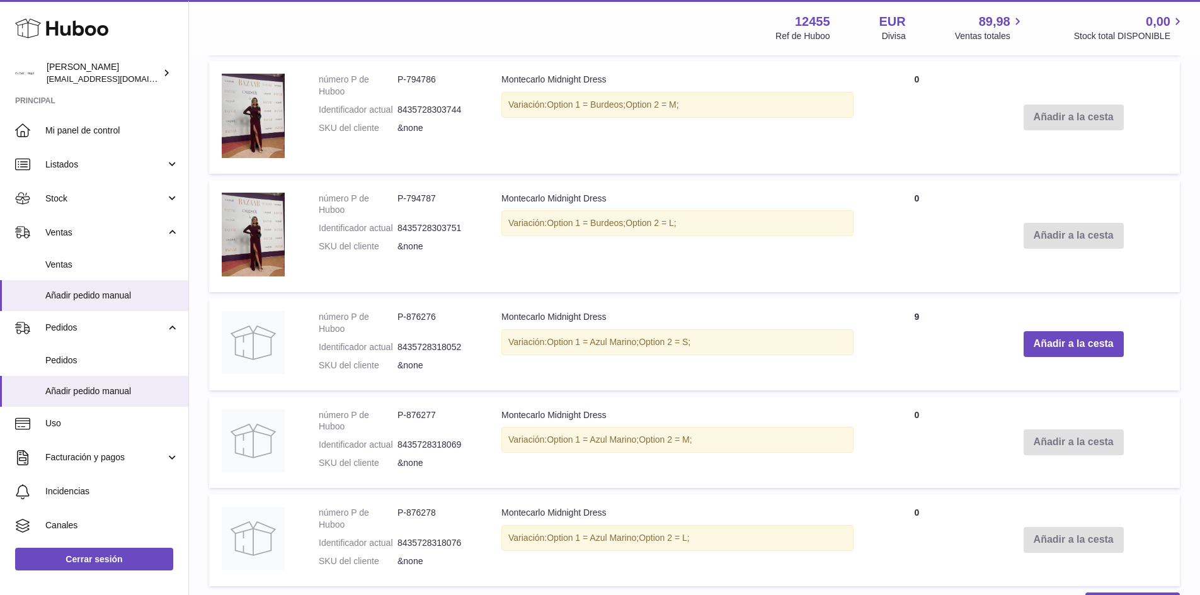
drag, startPoint x: 502, startPoint y: 317, endPoint x: 712, endPoint y: 338, distance: 211.4
click at [712, 338] on td "Montecarlo Midnight Dress Variación: Option 1 = Azul Marino; Option 2 = S;" at bounding box center [677, 345] width 377 height 92
click at [684, 343] on span "Option 2 = S;" at bounding box center [665, 342] width 52 height 10
drag, startPoint x: 698, startPoint y: 340, endPoint x: 500, endPoint y: 319, distance: 199.5
click at [500, 319] on td "Montecarlo Midnight Dress Variación: Option 1 = Azul Marino; Option 2 = S;" at bounding box center [677, 345] width 377 height 92
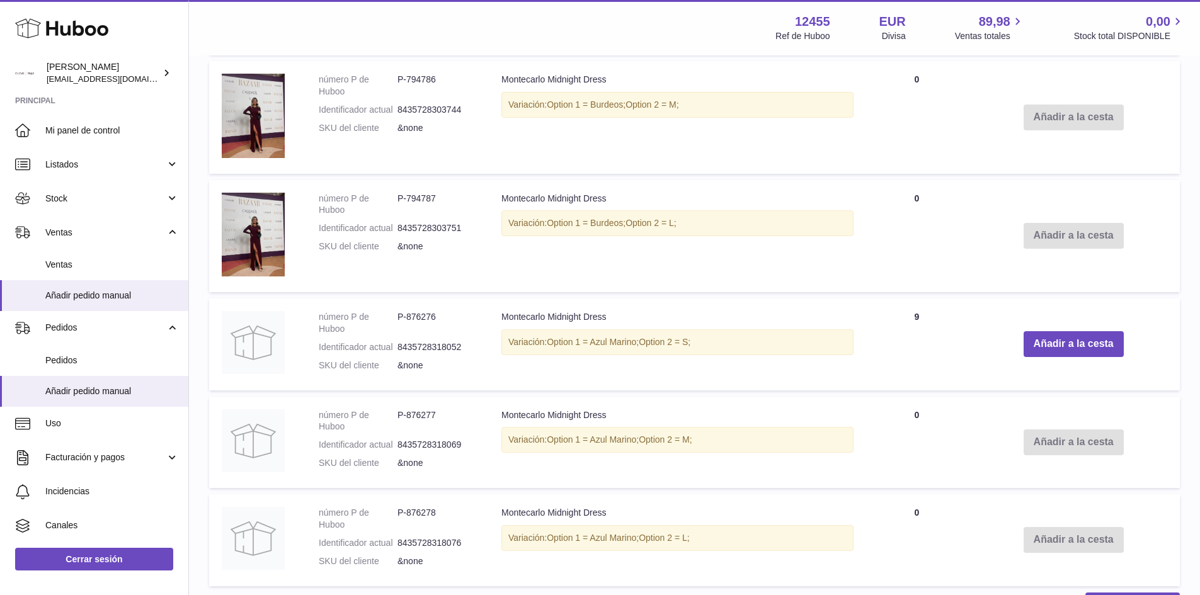
click at [500, 318] on td "Montecarlo Midnight Dress Variación: Option 1 = Azul Marino; Option 2 = S;" at bounding box center [677, 345] width 377 height 92
drag, startPoint x: 502, startPoint y: 317, endPoint x: 700, endPoint y: 336, distance: 198.6
click at [700, 336] on td "Montecarlo Midnight Dress Variación: Option 1 = Azul Marino; Option 2 = S;" at bounding box center [677, 345] width 377 height 92
click at [701, 339] on div "Variación: Option 1 = Azul Marino; Option 2 = S;" at bounding box center [677, 342] width 352 height 26
drag, startPoint x: 695, startPoint y: 344, endPoint x: 499, endPoint y: 319, distance: 198.1
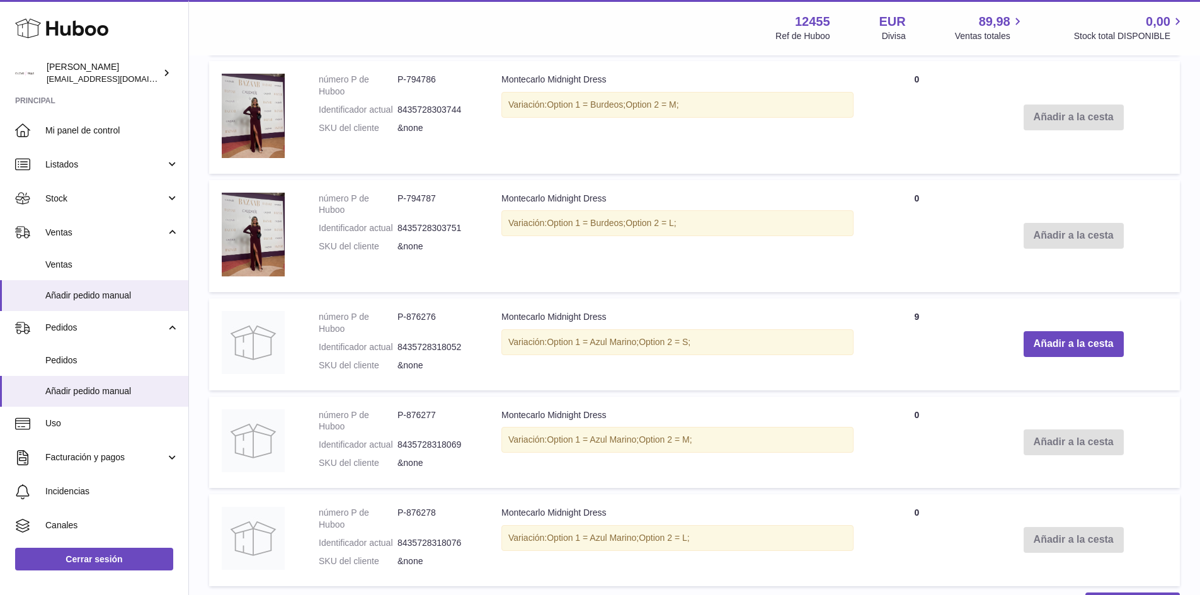
click at [499, 319] on td "Montecarlo Midnight Dress Variación: Option 1 = Azul Marino; Option 2 = S;" at bounding box center [677, 345] width 377 height 92
click at [501, 317] on td "Montecarlo Midnight Dress Variación: Option 1 = Azul Marino; Option 2 = S;" at bounding box center [677, 345] width 377 height 92
drag, startPoint x: 502, startPoint y: 317, endPoint x: 702, endPoint y: 336, distance: 200.5
click at [702, 336] on td "Montecarlo Midnight Dress Variación: Option 1 = Azul Marino; Option 2 = S;" at bounding box center [677, 345] width 377 height 92
click at [704, 339] on div "Variación: Option 1 = Azul Marino; Option 2 = S;" at bounding box center [677, 342] width 352 height 26
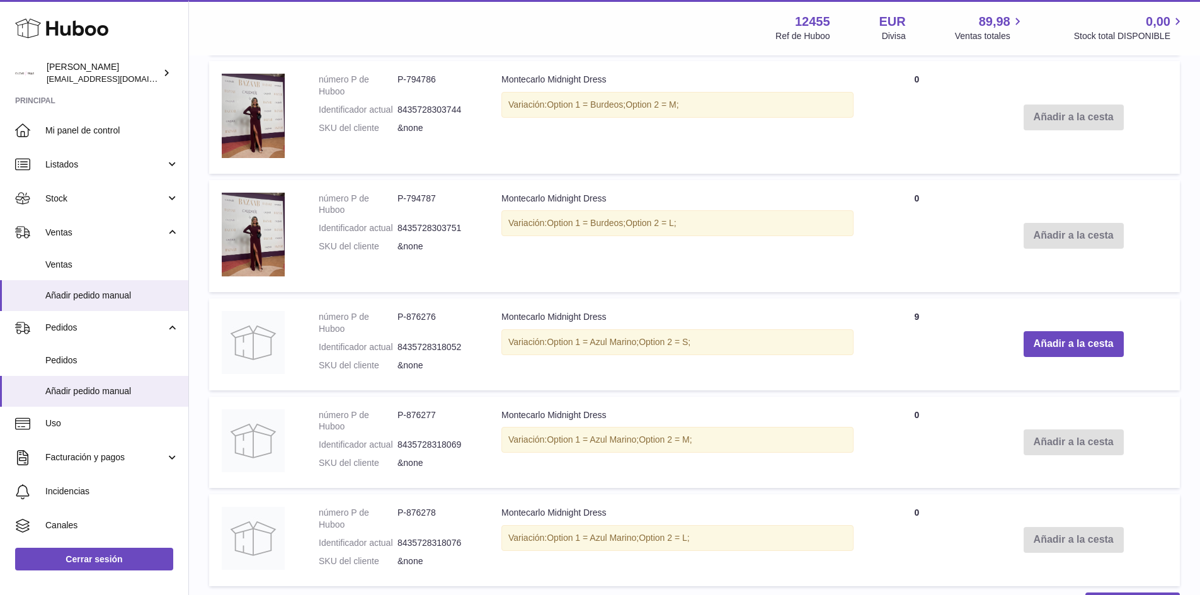
drag, startPoint x: 695, startPoint y: 344, endPoint x: 504, endPoint y: 320, distance: 191.7
click at [504, 320] on td "Montecarlo Midnight Dress Variación: Option 1 = Azul Marino; Option 2 = S;" at bounding box center [677, 345] width 377 height 92
click at [501, 315] on td "Montecarlo Midnight Dress Variación: Option 1 = Azul Marino; Option 2 = S;" at bounding box center [677, 345] width 377 height 92
drag, startPoint x: 501, startPoint y: 315, endPoint x: 705, endPoint y: 337, distance: 205.9
click at [705, 337] on td "Montecarlo Midnight Dress Variación: Option 1 = Azul Marino; Option 2 = S;" at bounding box center [677, 345] width 377 height 92
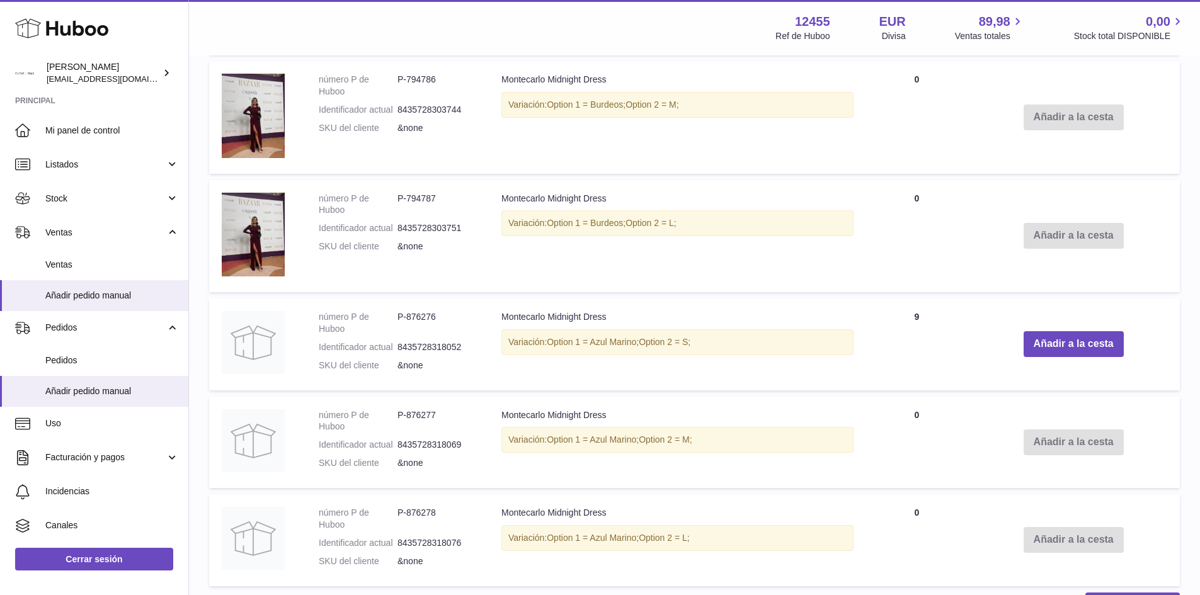
click at [704, 343] on div "Variación: Option 1 = Azul Marino; Option 2 = S;" at bounding box center [677, 342] width 352 height 26
drag, startPoint x: 686, startPoint y: 343, endPoint x: 477, endPoint y: 325, distance: 209.9
click at [477, 325] on tr "número P de Huboo P-876276 Identificador actual 8435728318052 SKU del cliente &…" at bounding box center [694, 345] width 970 height 92
click at [507, 322] on td "Montecarlo Midnight Dress Variación: Option 1 = Azul Marino; Option 2 = S;" at bounding box center [677, 345] width 377 height 92
drag, startPoint x: 503, startPoint y: 319, endPoint x: 712, endPoint y: 344, distance: 210.7
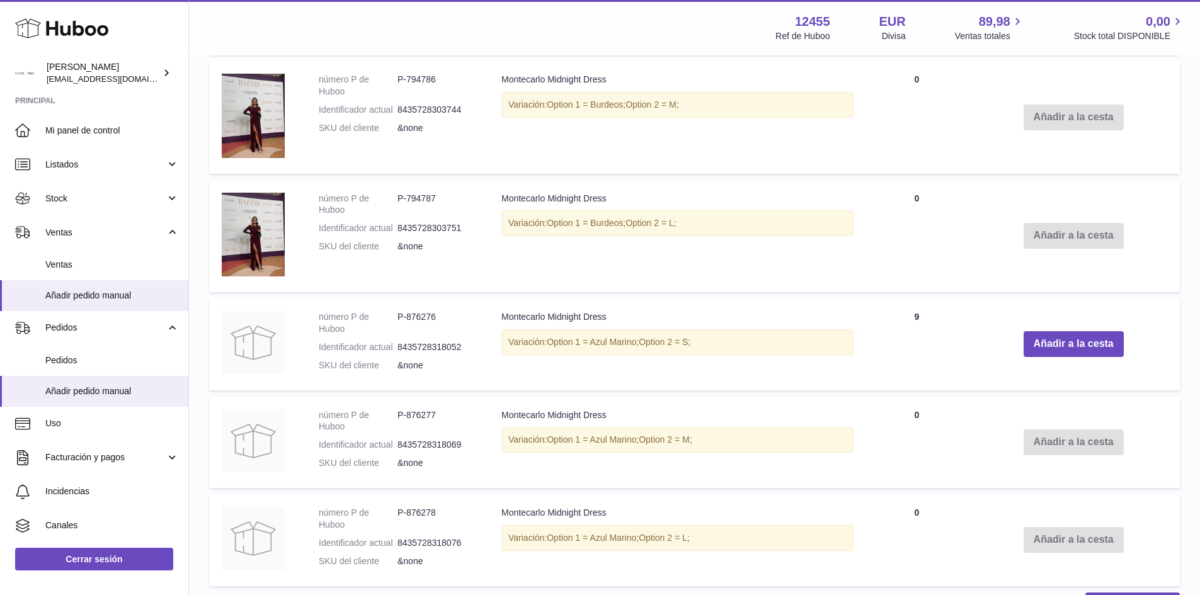
click at [712, 344] on td "Montecarlo Midnight Dress Variación: Option 1 = Azul Marino; Option 2 = S;" at bounding box center [677, 345] width 377 height 92
click at [549, 327] on td "Montecarlo Midnight Dress Variación: Option 1 = Azul Marino; Option 2 = S;" at bounding box center [677, 345] width 377 height 92
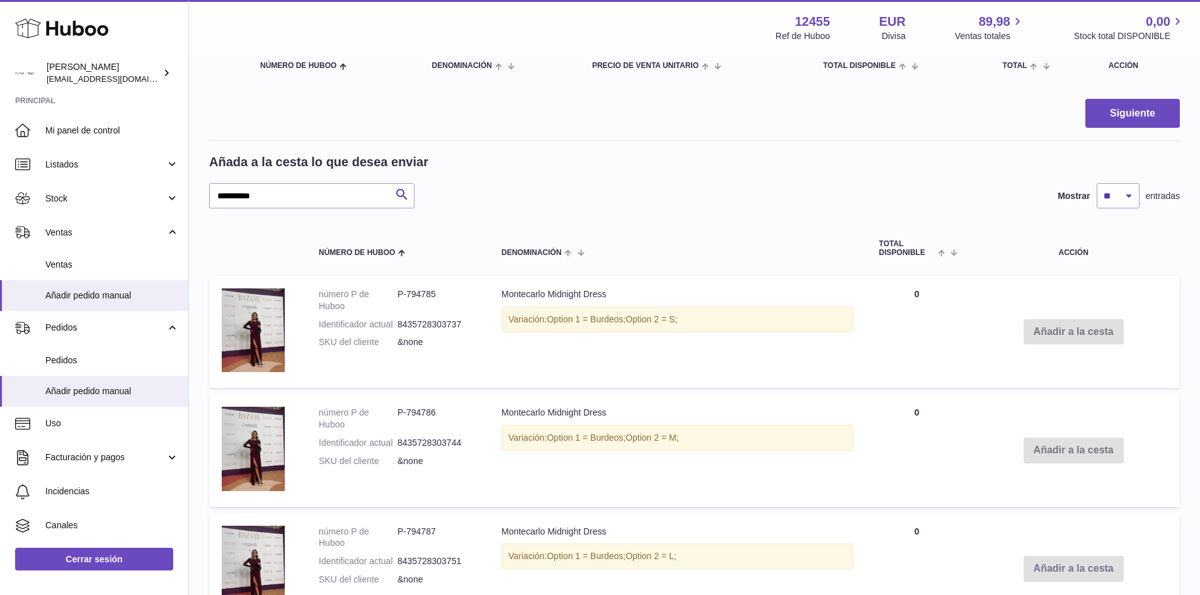
scroll to position [0, 0]
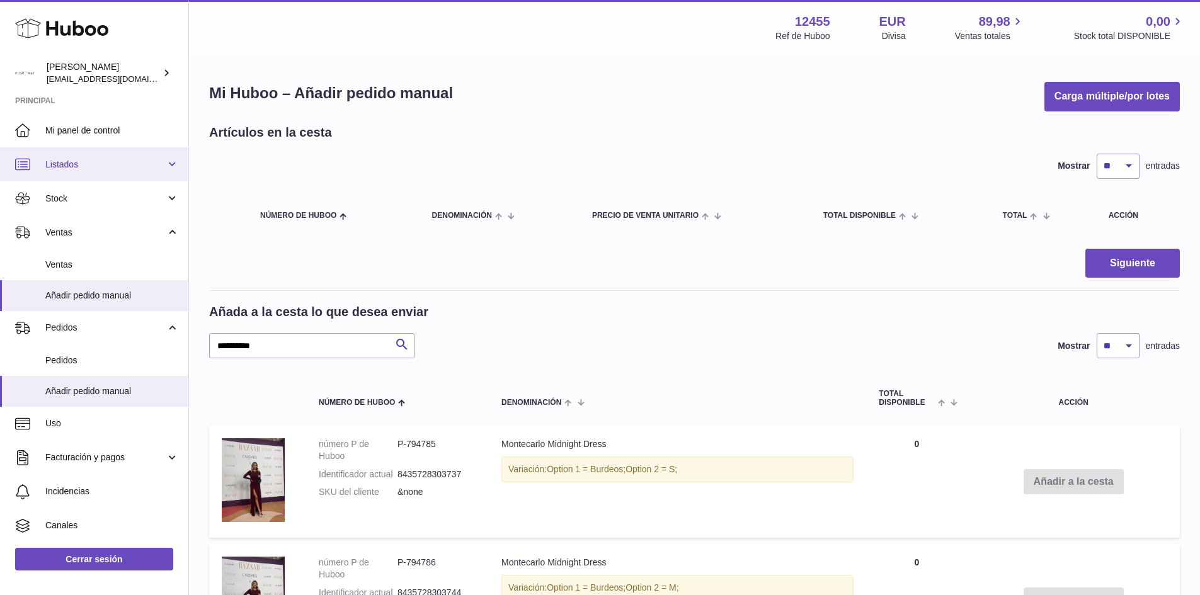
click at [85, 173] on link "Listados" at bounding box center [94, 164] width 188 height 34
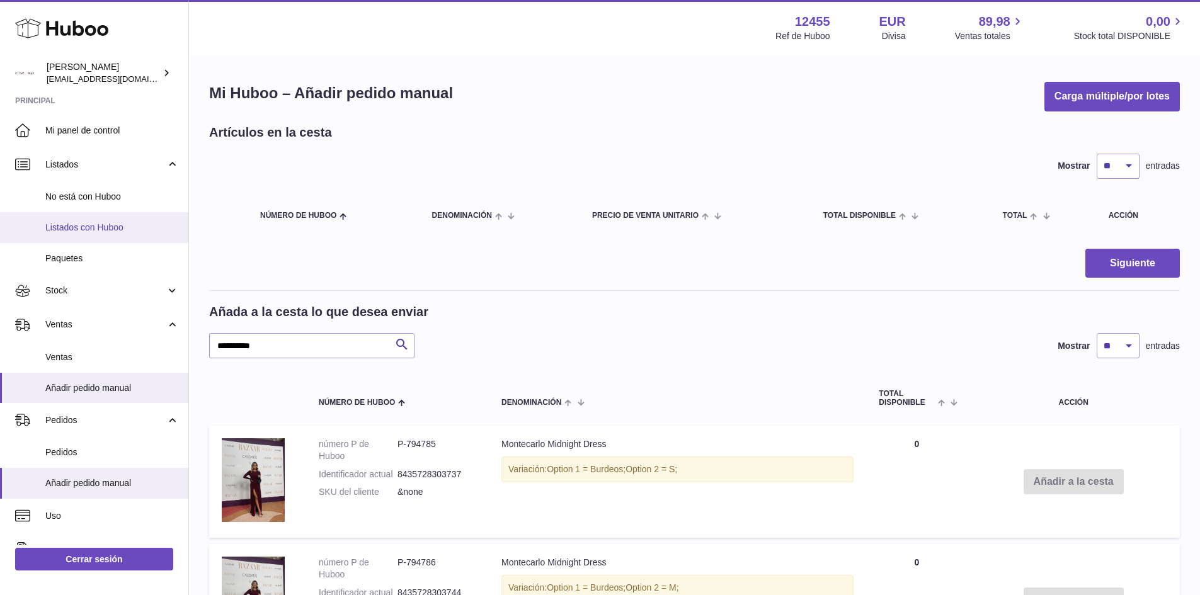
click at [74, 230] on span "Listados con Huboo" at bounding box center [112, 228] width 134 height 12
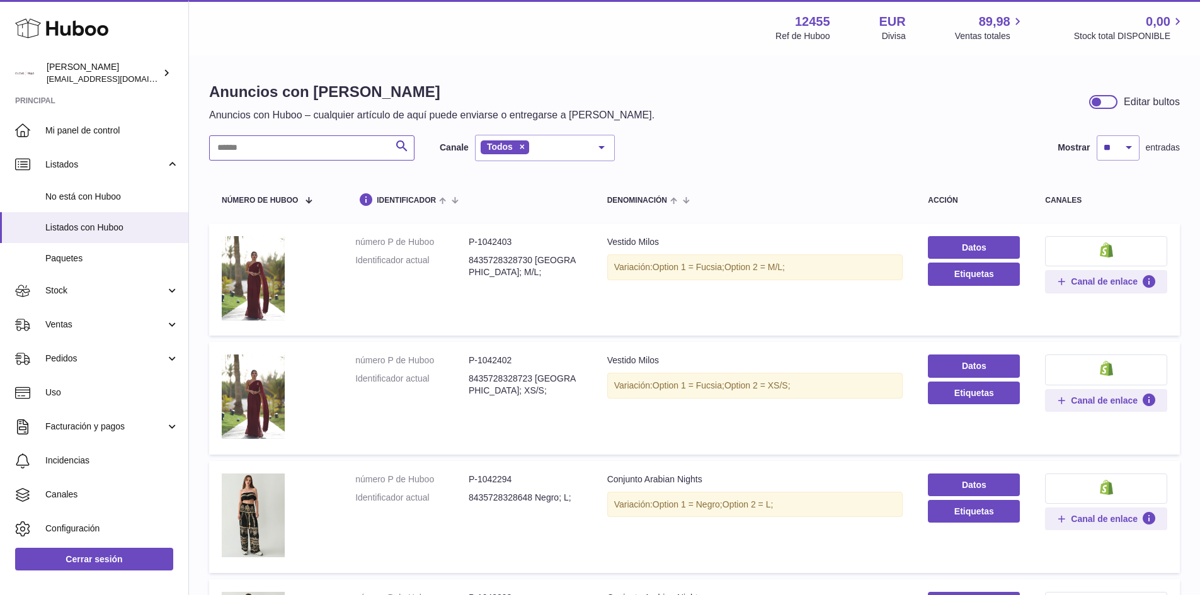
click at [299, 152] on input "text" at bounding box center [311, 147] width 205 height 25
type input "**********"
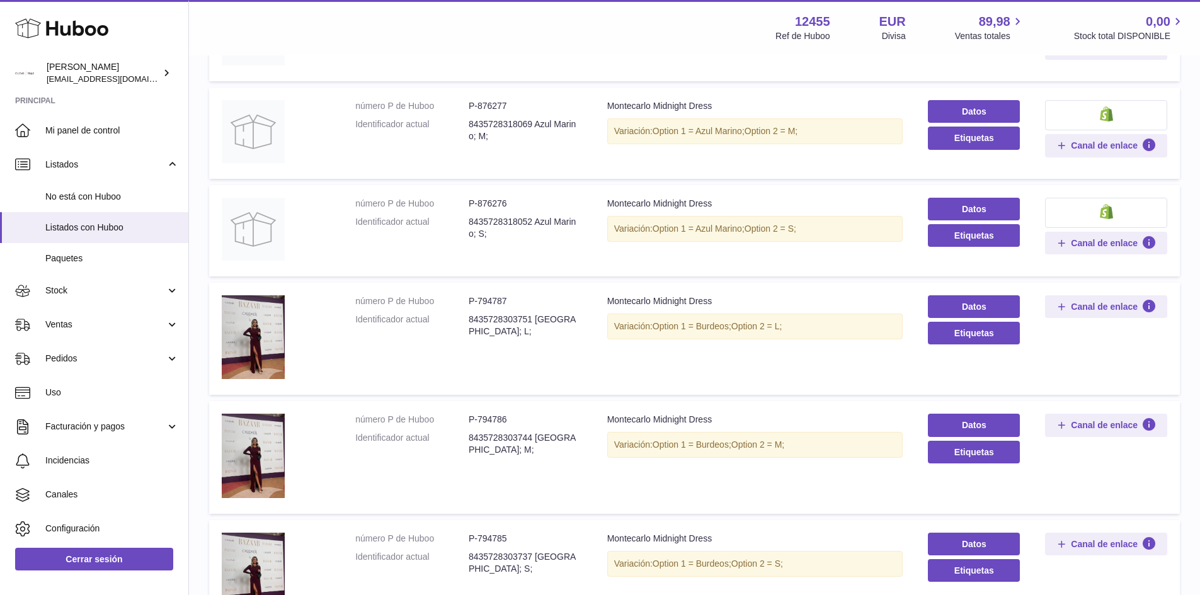
scroll to position [252, 0]
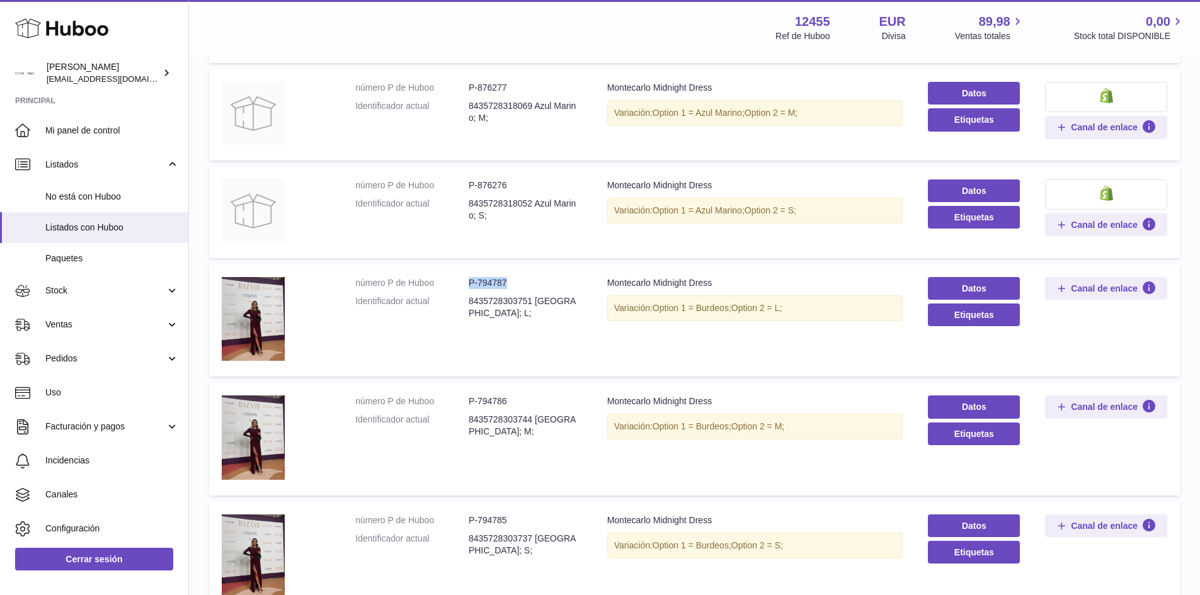
drag, startPoint x: 469, startPoint y: 283, endPoint x: 523, endPoint y: 283, distance: 53.5
click at [523, 283] on dd "P-794787" at bounding box center [525, 283] width 113 height 12
drag, startPoint x: 515, startPoint y: 283, endPoint x: 465, endPoint y: 280, distance: 49.8
click at [465, 280] on dl "número P de Huboo P-794787 Identificador actual 8435728303751 Burdeos; L;" at bounding box center [468, 301] width 227 height 48
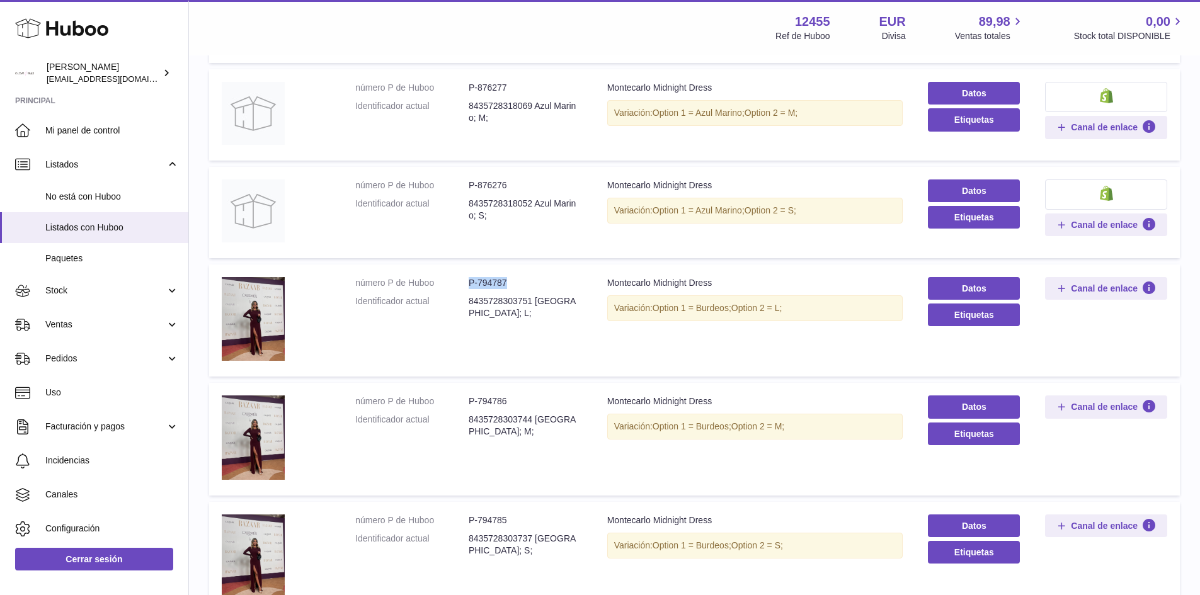
click at [469, 280] on dd "P-794787" at bounding box center [525, 283] width 113 height 12
drag, startPoint x: 468, startPoint y: 281, endPoint x: 539, endPoint y: 281, distance: 71.2
click at [539, 281] on dd "P-794787" at bounding box center [525, 283] width 113 height 12
click at [529, 283] on dd "P-794787" at bounding box center [525, 283] width 113 height 12
drag, startPoint x: 470, startPoint y: 282, endPoint x: 511, endPoint y: 282, distance: 40.9
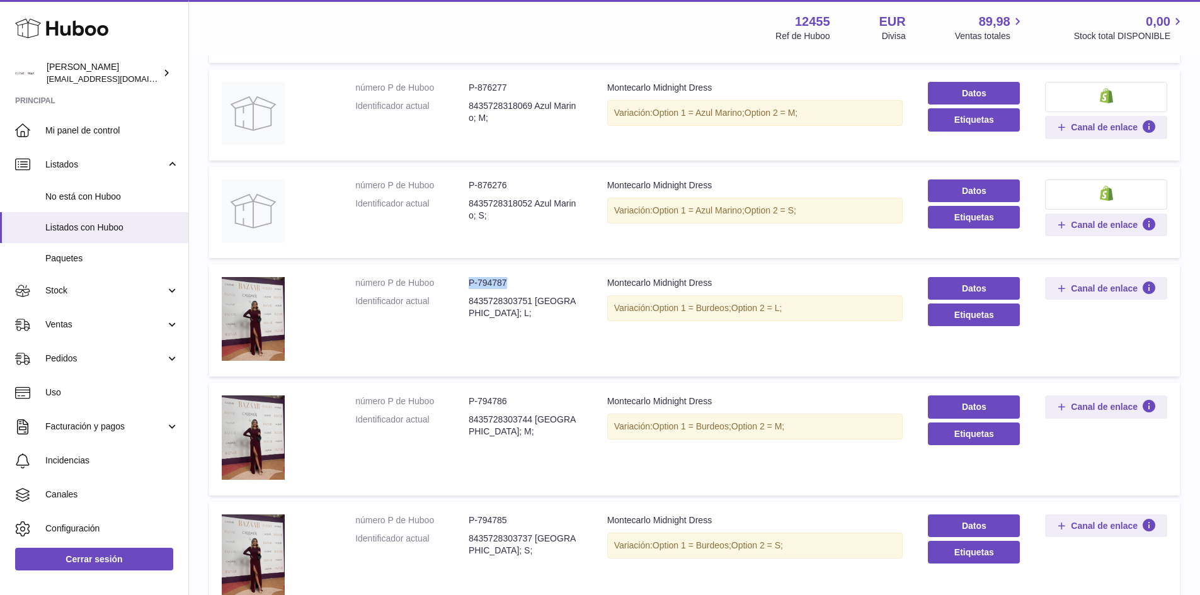
click at [511, 282] on dd "P-794787" at bounding box center [525, 283] width 113 height 12
click at [485, 282] on dd "P-794787" at bounding box center [525, 283] width 113 height 12
drag, startPoint x: 470, startPoint y: 282, endPoint x: 514, endPoint y: 282, distance: 44.1
click at [514, 282] on dd "P-794787" at bounding box center [525, 283] width 113 height 12
copy dd "P-794787"
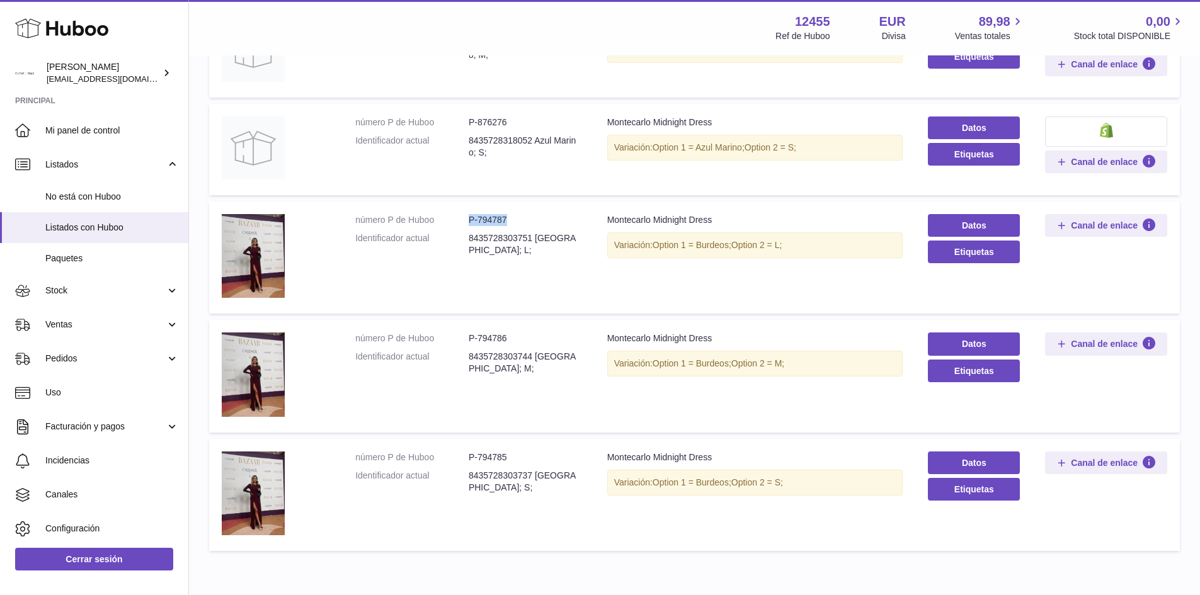
scroll to position [377, 0]
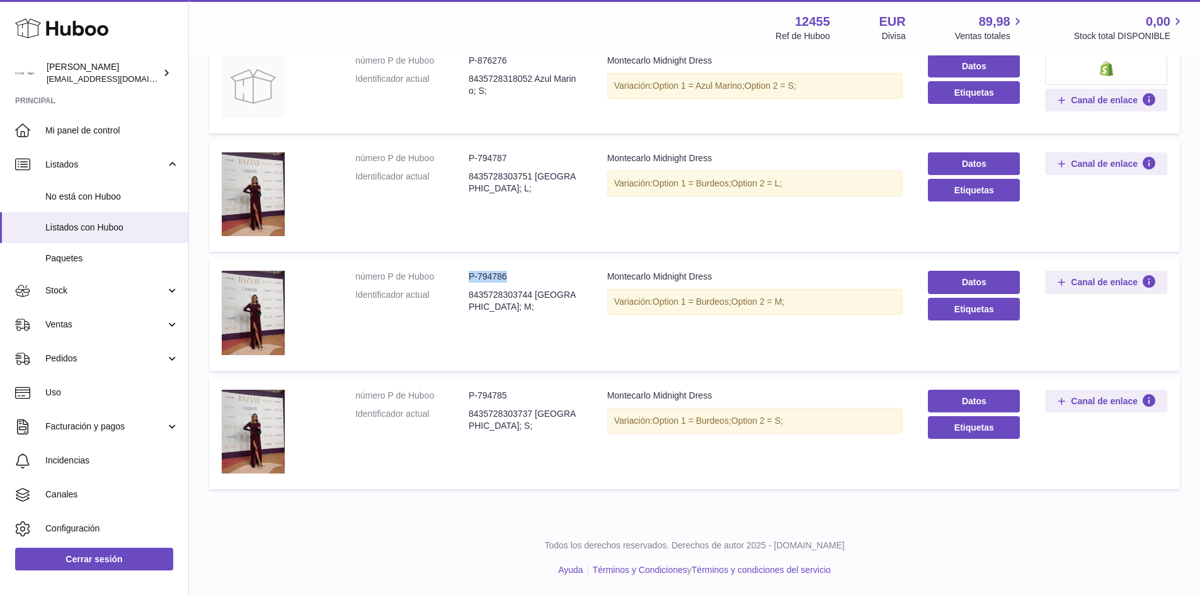
drag, startPoint x: 468, startPoint y: 276, endPoint x: 507, endPoint y: 276, distance: 39.1
click at [507, 276] on dd "P-794786" at bounding box center [525, 277] width 113 height 12
copy dd "P-794786"
drag, startPoint x: 506, startPoint y: 394, endPoint x: 468, endPoint y: 391, distance: 38.5
click at [469, 391] on dd "P-794785" at bounding box center [525, 396] width 113 height 12
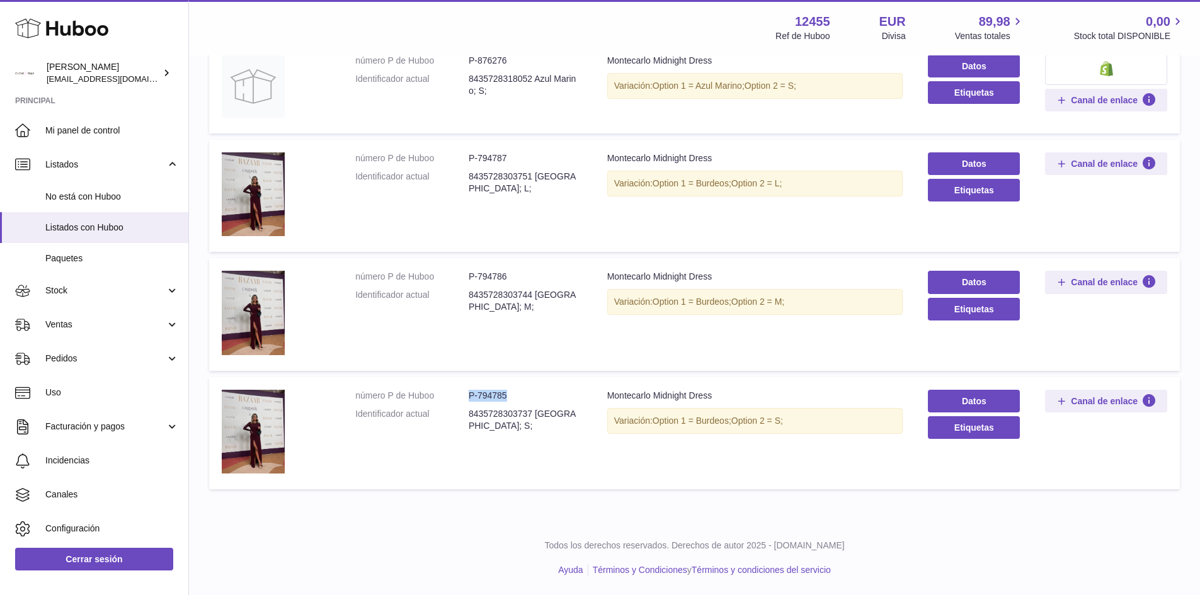
copy dd "P-794785"
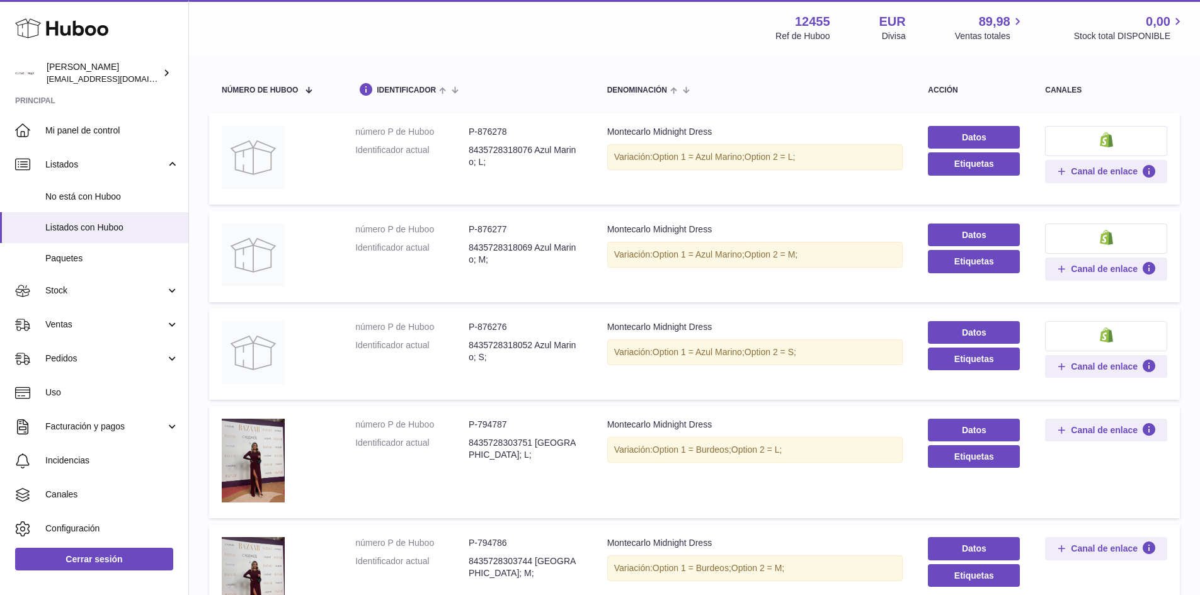
scroll to position [0, 0]
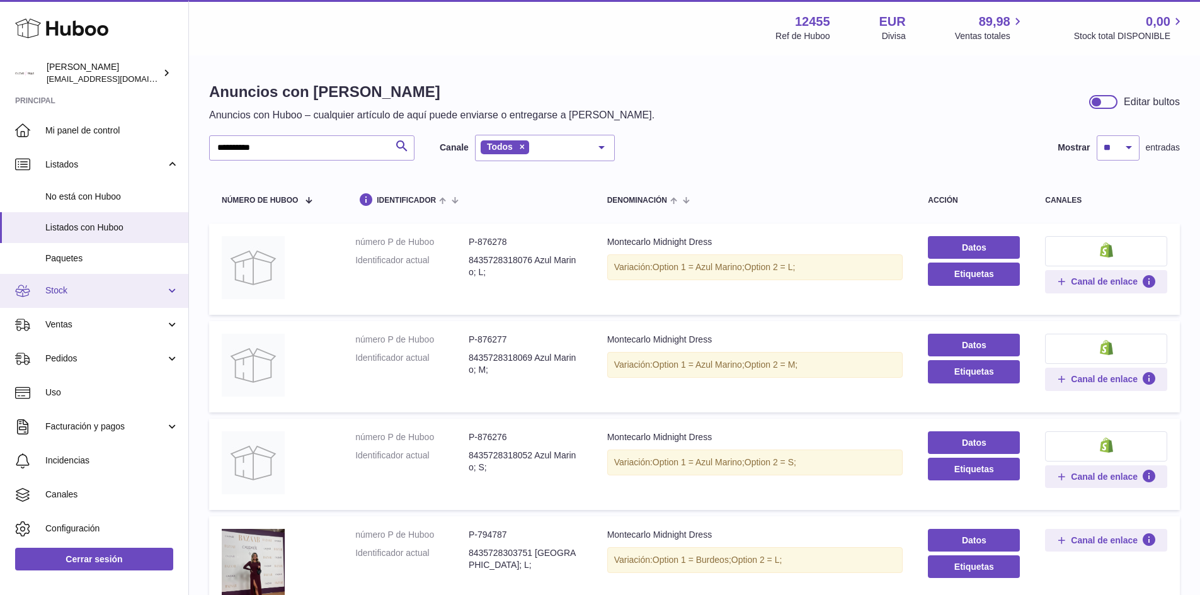
click at [66, 289] on span "Stock" at bounding box center [105, 291] width 120 height 12
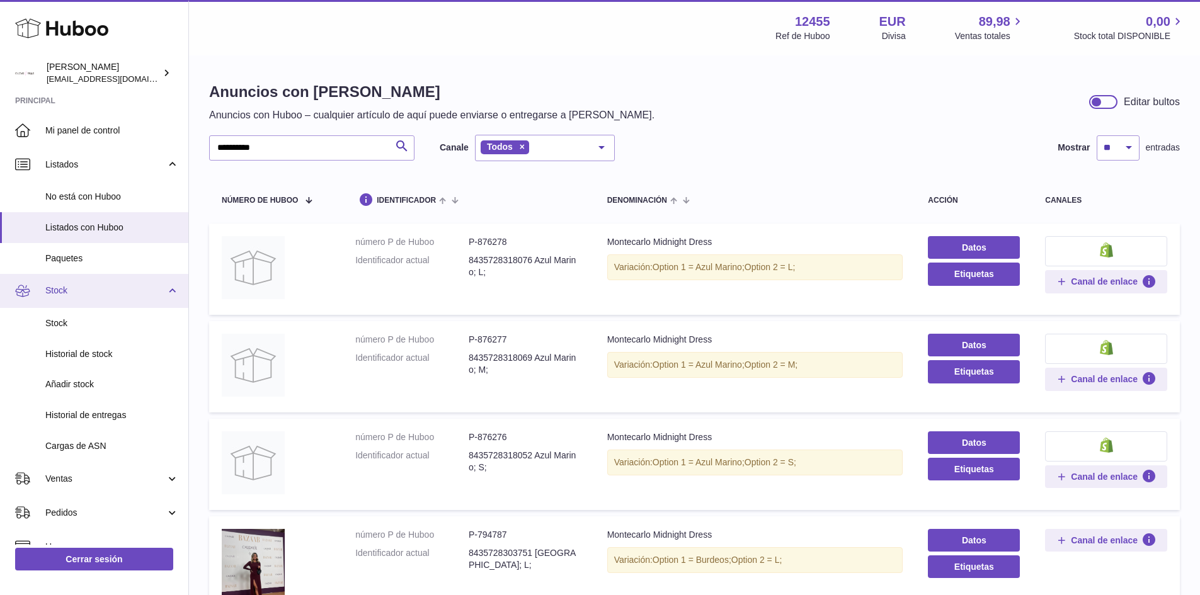
click at [66, 289] on span "Stock" at bounding box center [105, 291] width 120 height 12
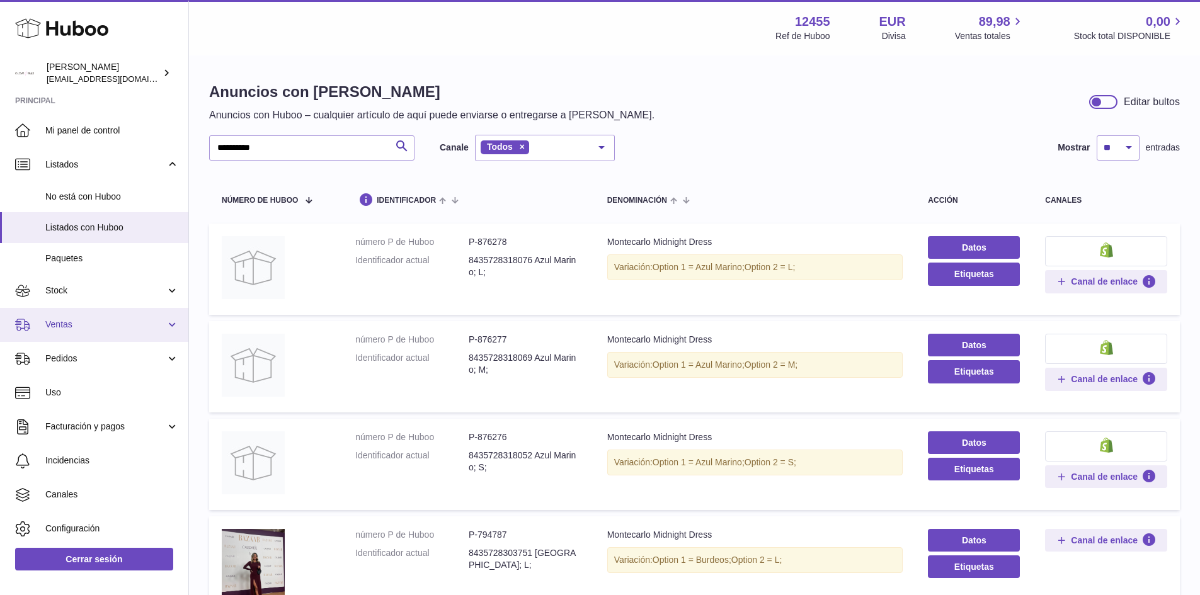
click at [75, 334] on link "Ventas" at bounding box center [94, 325] width 188 height 34
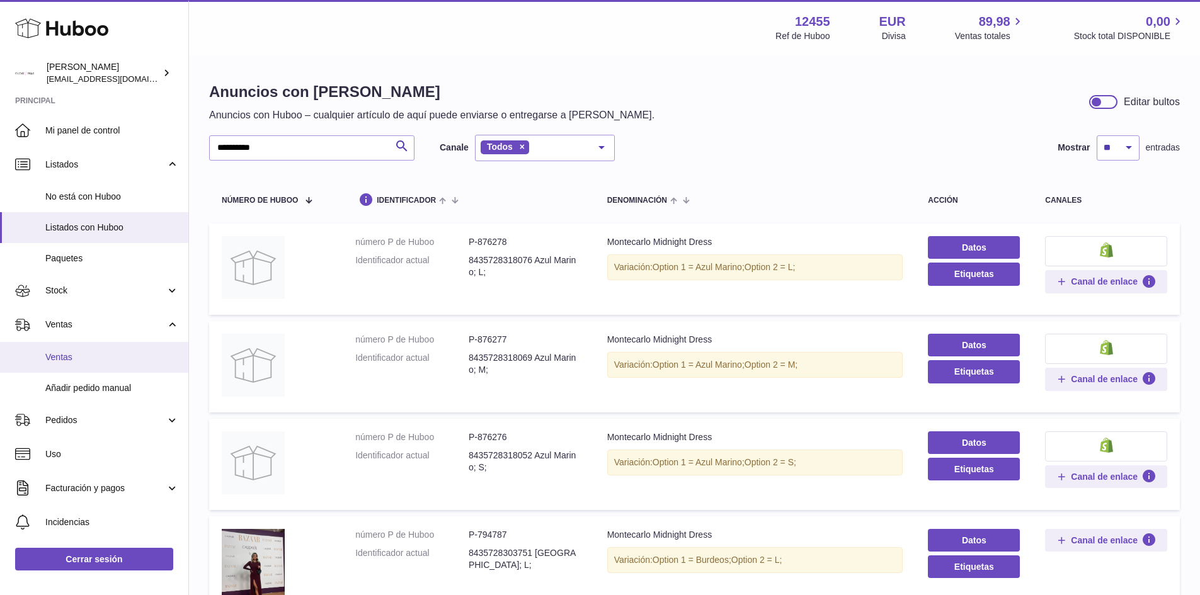
click at [72, 356] on span "Ventas" at bounding box center [112, 357] width 134 height 12
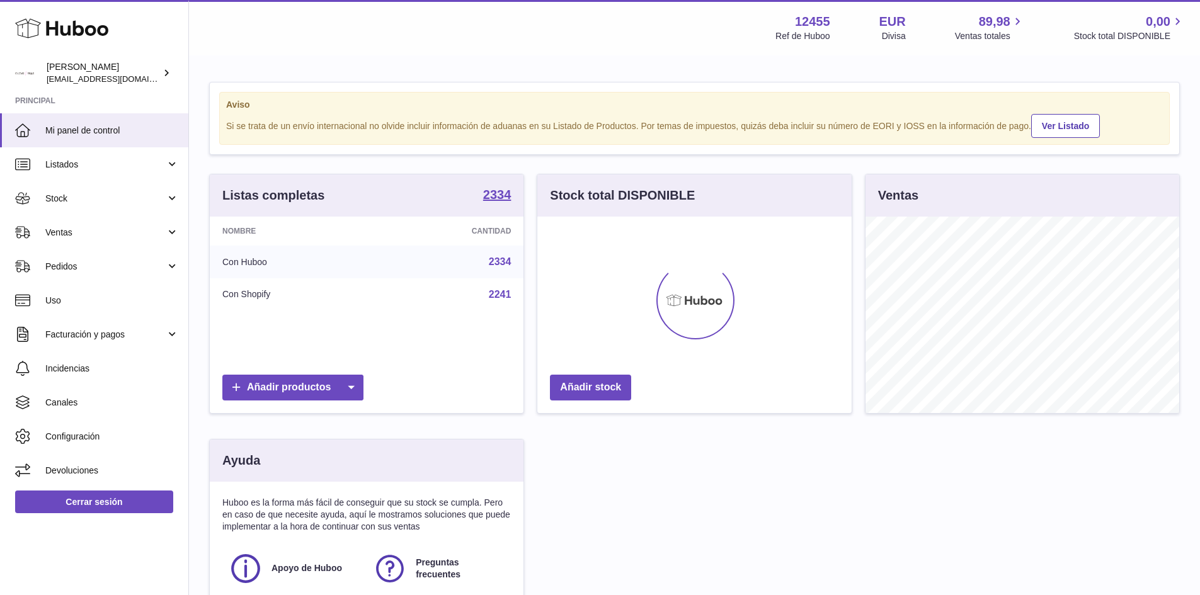
scroll to position [196, 314]
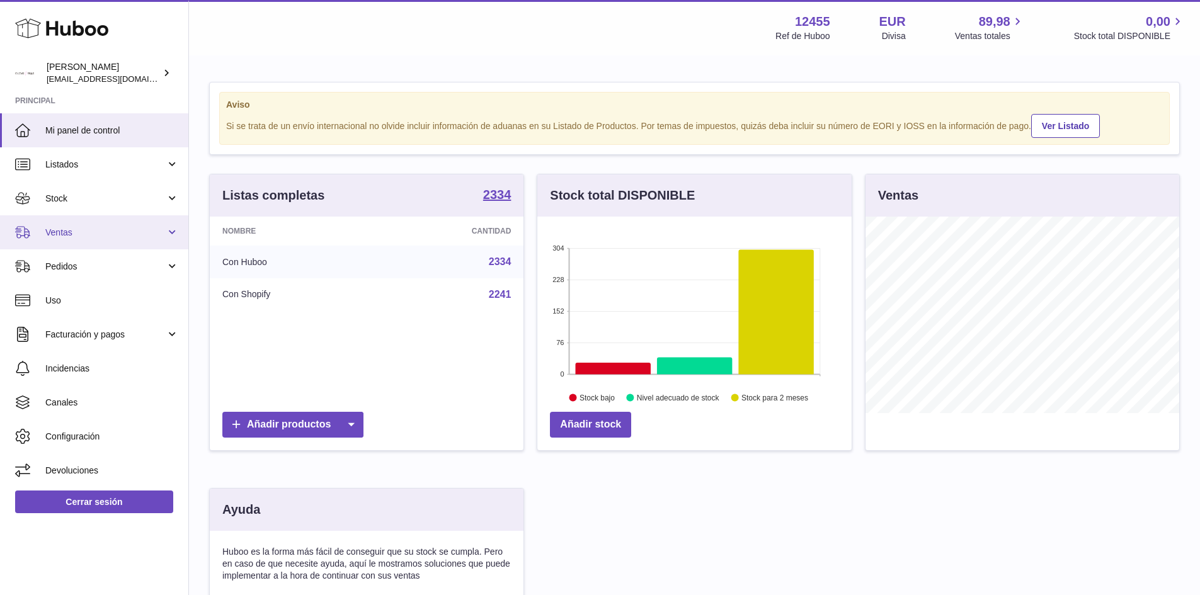
click at [75, 235] on span "Ventas" at bounding box center [105, 233] width 120 height 12
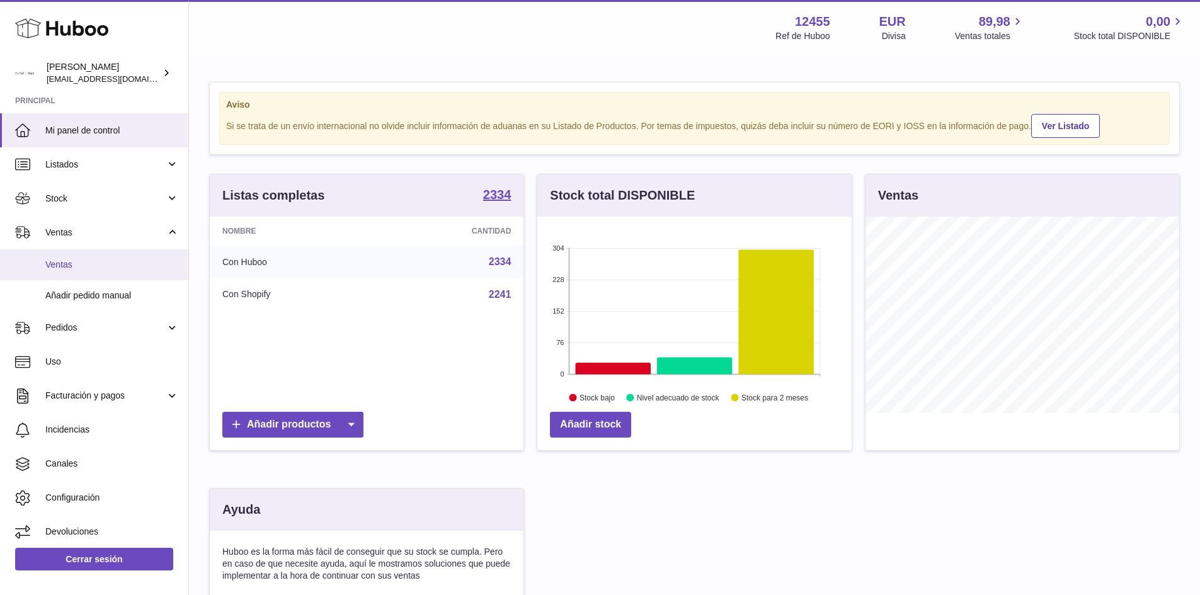
click at [74, 274] on link "Ventas" at bounding box center [94, 264] width 188 height 31
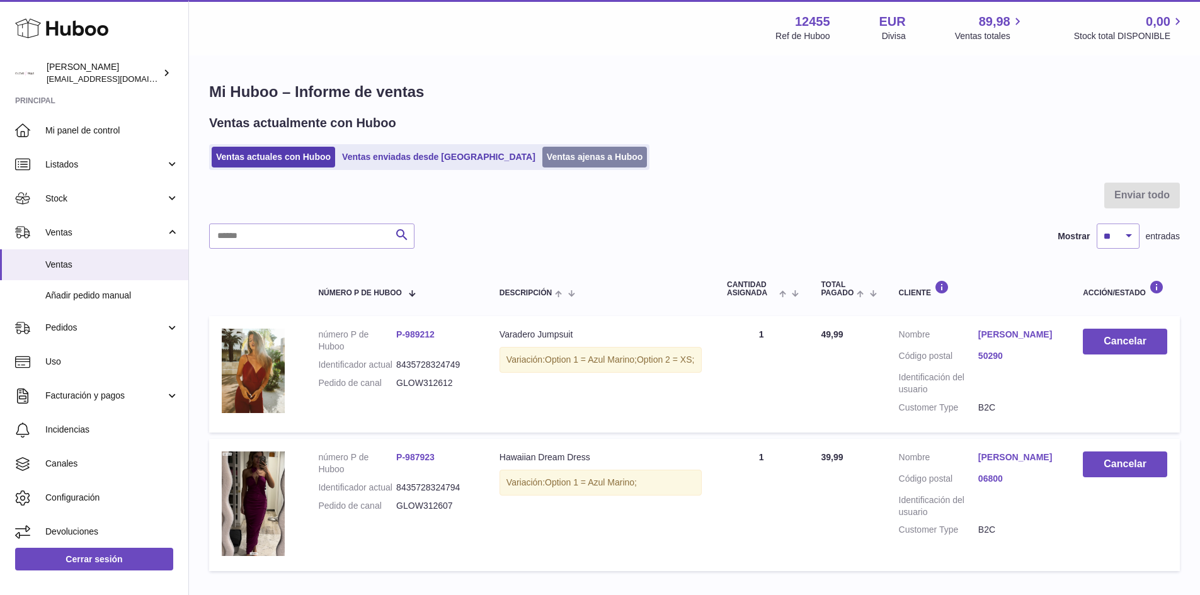
drag, startPoint x: 526, startPoint y: 180, endPoint x: 535, endPoint y: 166, distance: 16.8
click at [533, 172] on div "Mi Huboo – Informe de ventas Ventas actualmente con Huboo Ventas actuales con H…" at bounding box center [694, 330] width 1011 height 546
click at [542, 156] on link "Ventas ajenas a Huboo" at bounding box center [594, 157] width 105 height 21
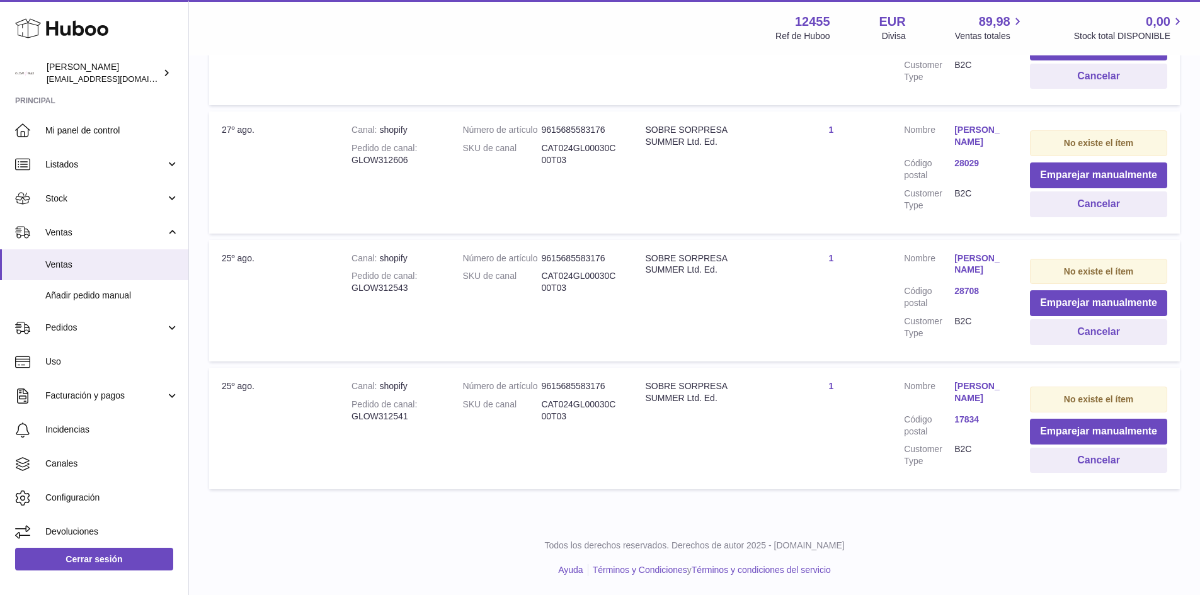
scroll to position [365, 0]
click at [1088, 465] on button "Cancelar" at bounding box center [1098, 461] width 137 height 26
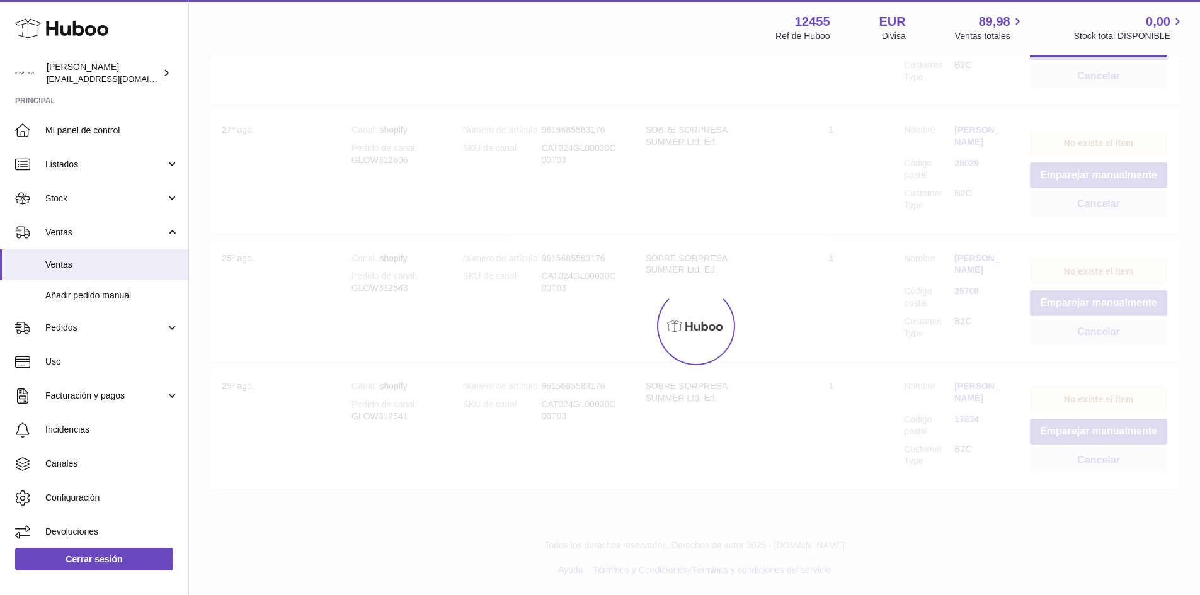
scroll to position [237, 0]
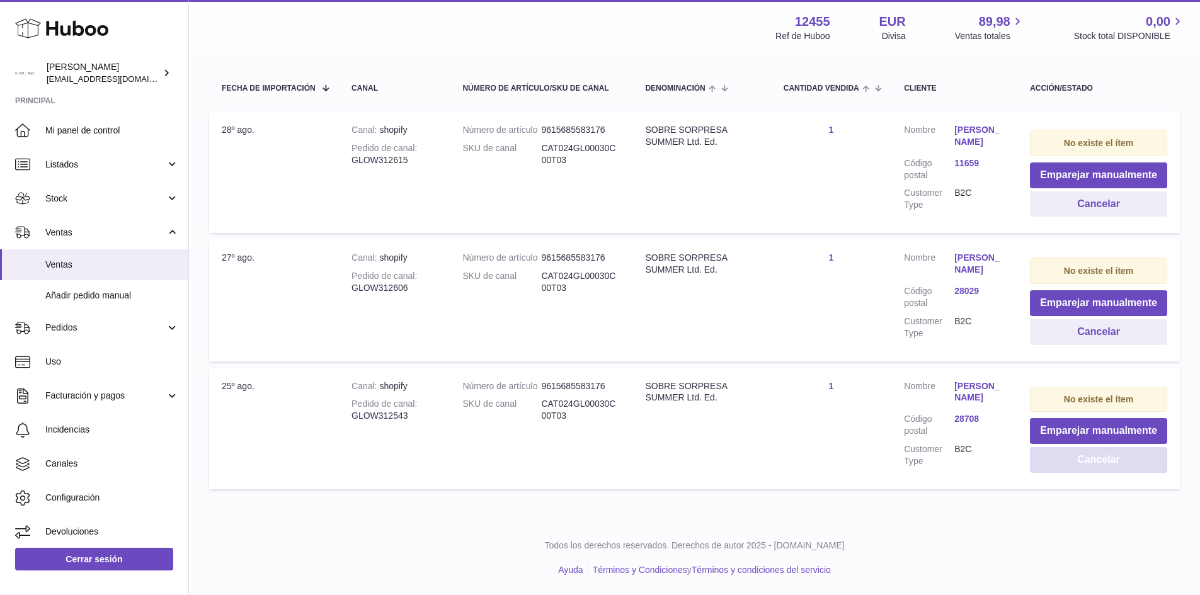
click at [1084, 463] on button "Cancelar" at bounding box center [1098, 460] width 137 height 26
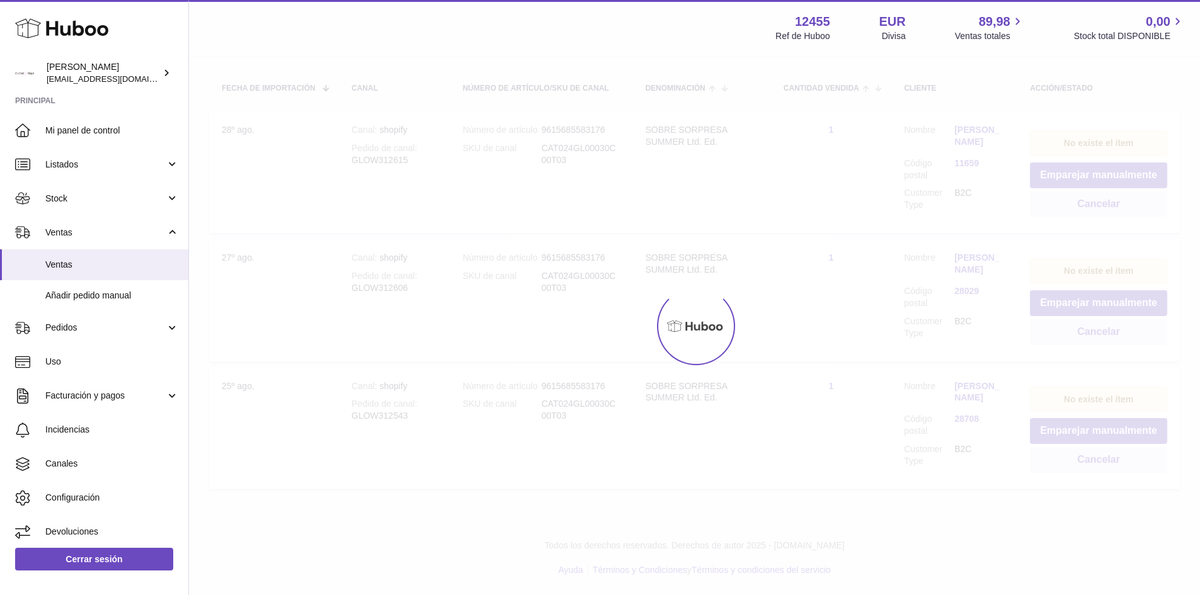
scroll to position [108, 0]
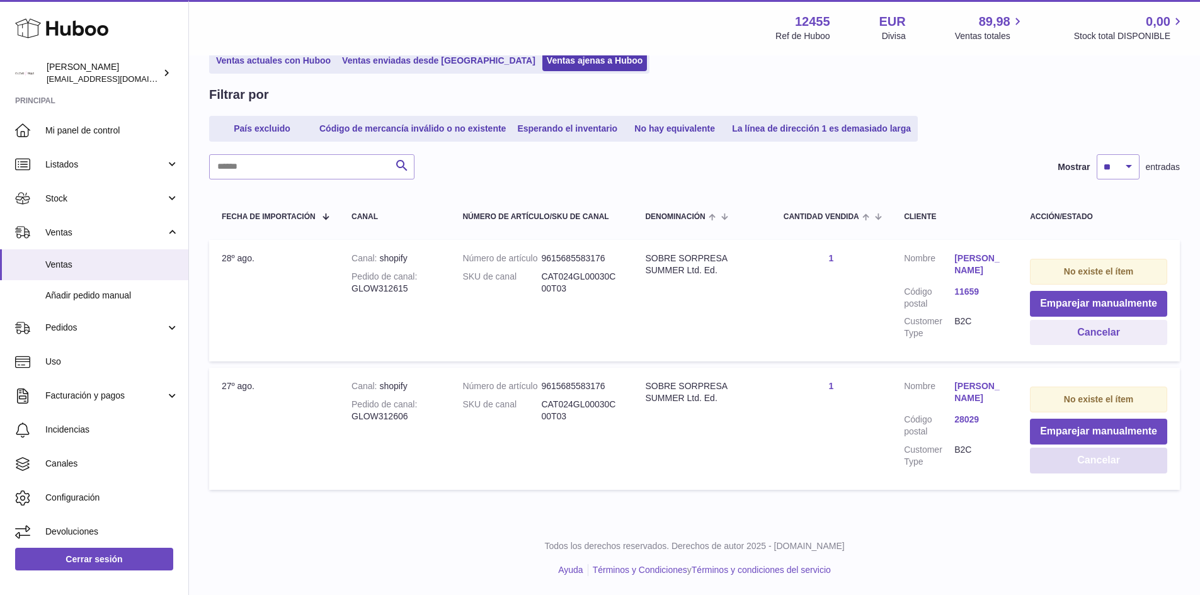
click at [1084, 453] on button "Cancelar" at bounding box center [1098, 461] width 137 height 26
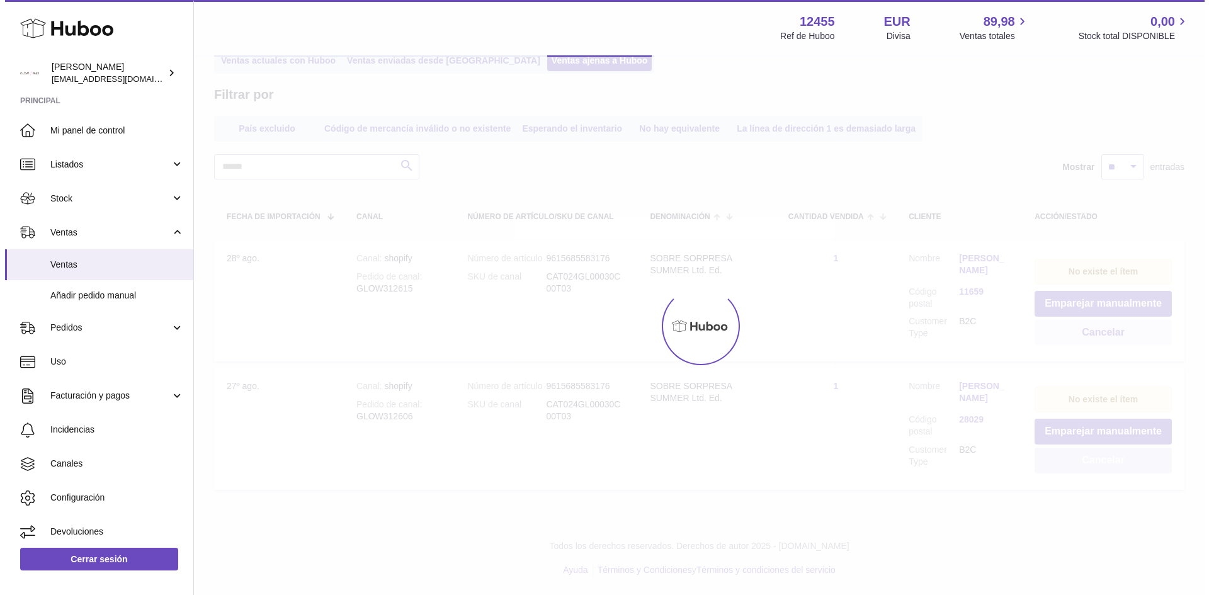
scroll to position [0, 0]
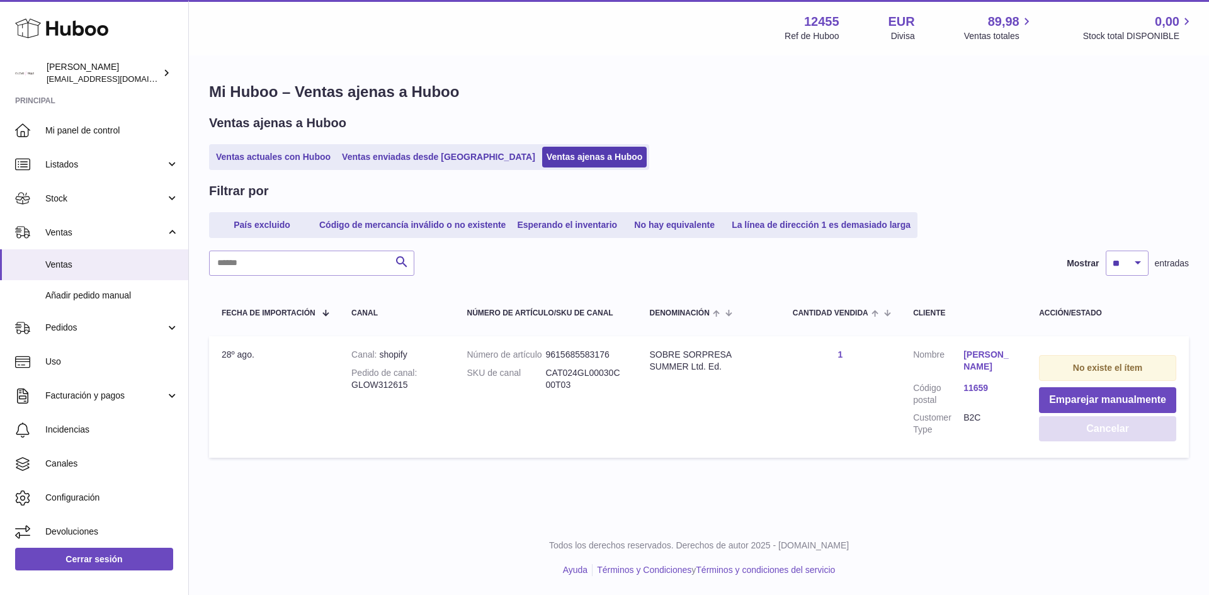
click at [1102, 436] on button "Cancelar" at bounding box center [1107, 429] width 137 height 26
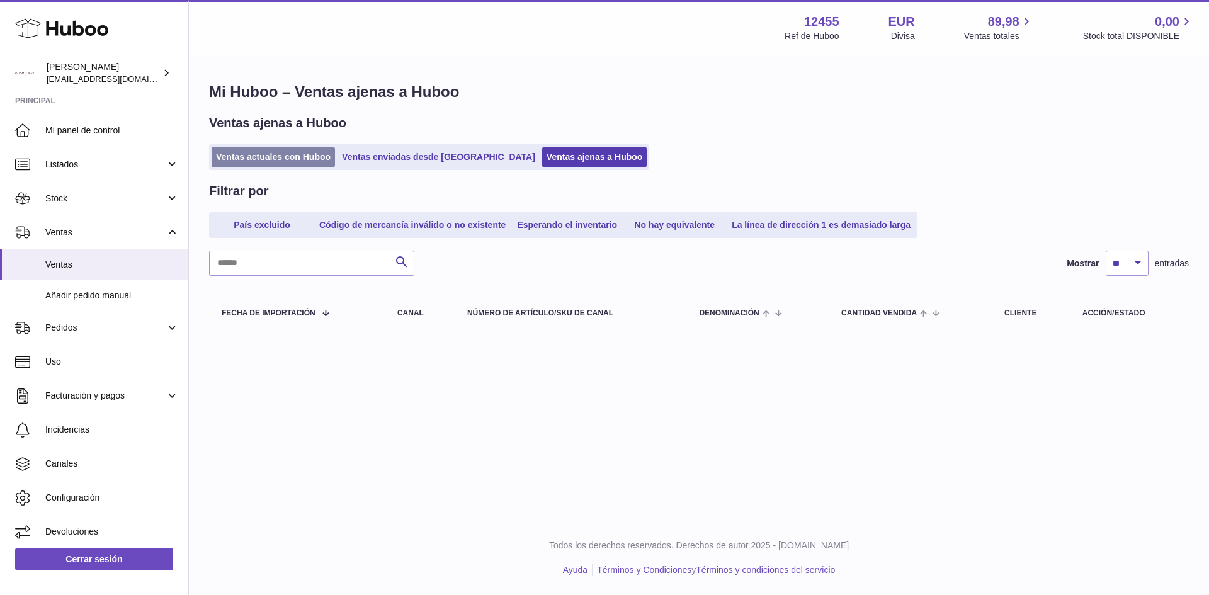
click at [261, 149] on link "Ventas actuales con Huboo" at bounding box center [273, 157] width 123 height 21
